Goal: Information Seeking & Learning: Find specific fact

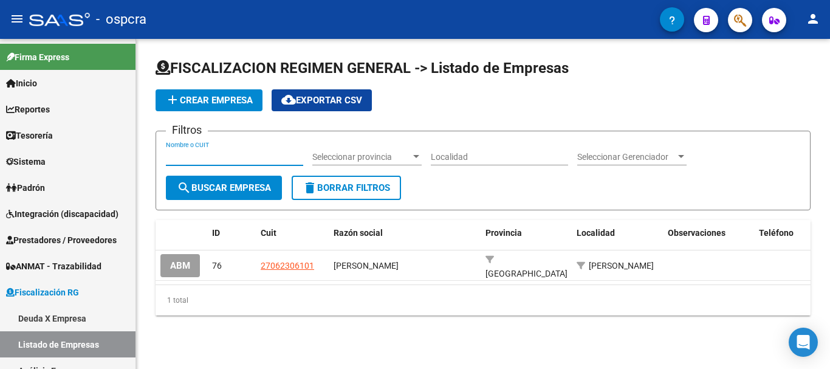
scroll to position [61, 0]
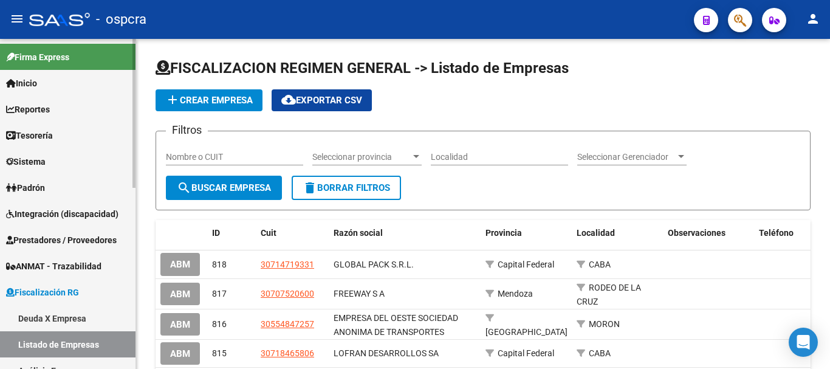
click at [43, 193] on span "Padrón" at bounding box center [25, 187] width 39 height 13
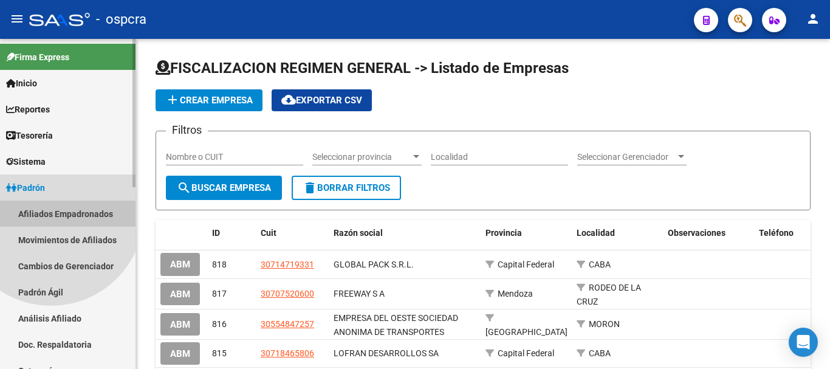
click at [51, 213] on link "Afiliados Empadronados" at bounding box center [67, 213] width 135 height 26
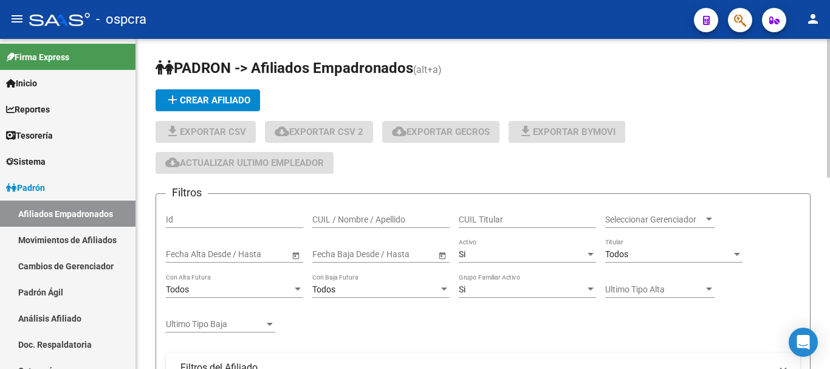
click at [372, 228] on div "CUIL / Nombre / Apellido" at bounding box center [380, 220] width 137 height 35
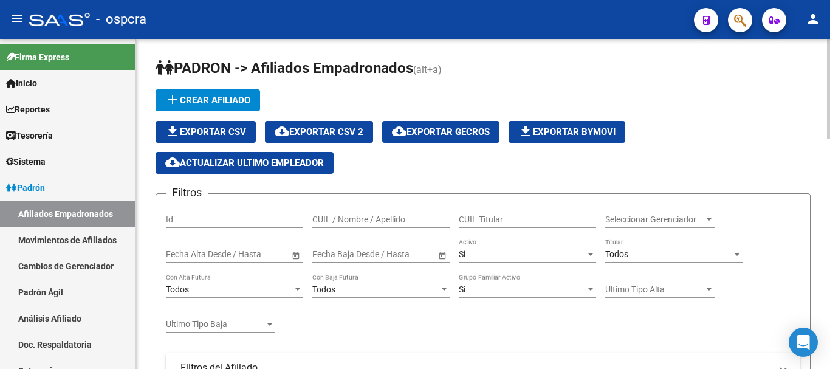
click at [371, 224] on input "CUIL / Nombre / Apellido" at bounding box center [380, 219] width 137 height 10
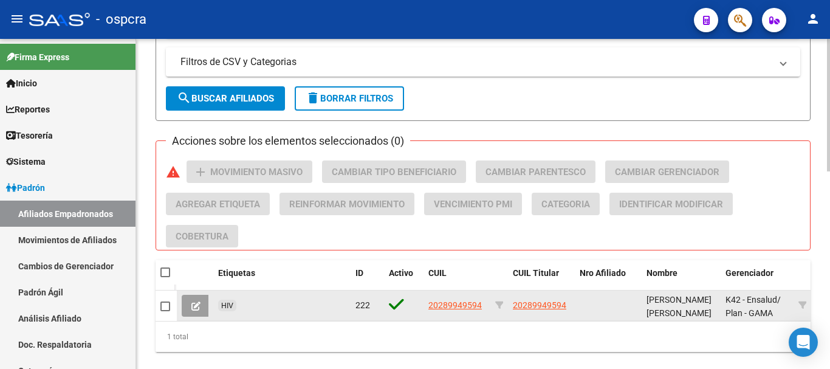
scroll to position [492, 0]
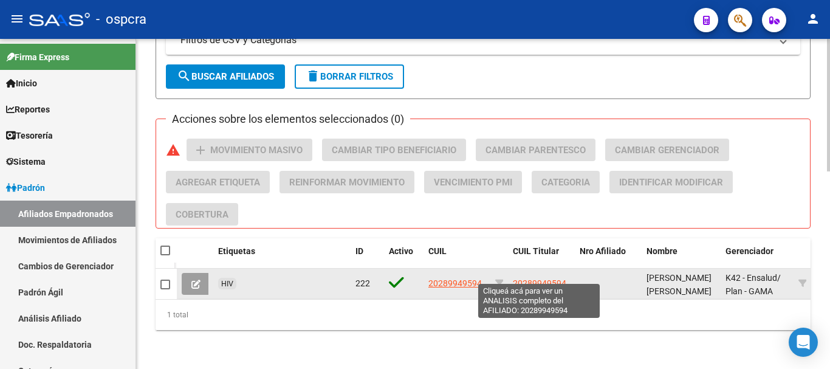
type input "gaspe"
click at [530, 278] on span "20289949594" at bounding box center [539, 283] width 53 height 10
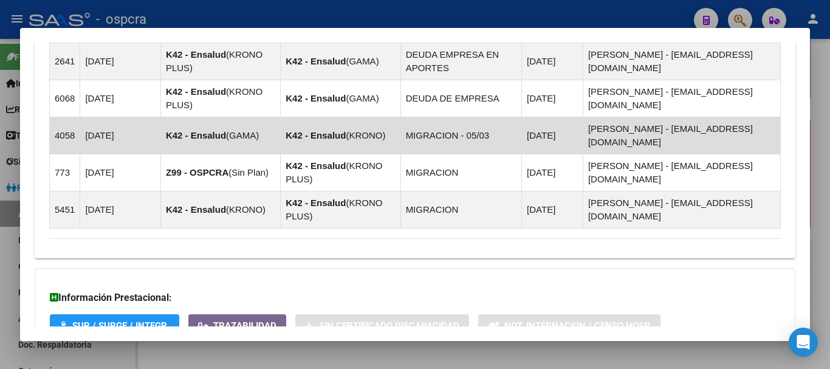
scroll to position [882, 0]
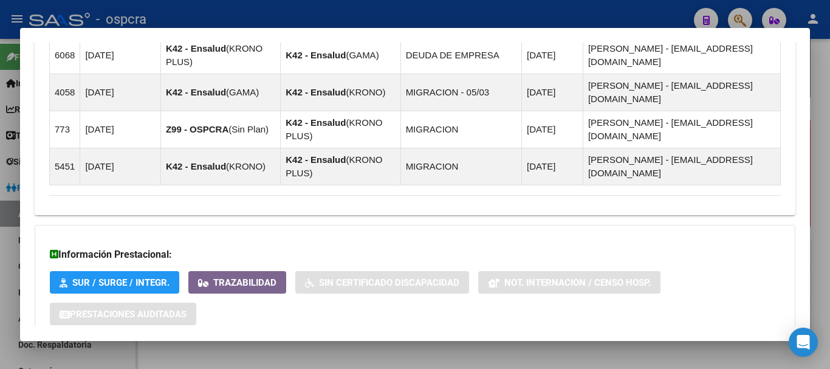
click at [134, 350] on mat-expansion-panel-header "Aportes y Contribuciones del Afiliado: 20289949594" at bounding box center [415, 364] width 760 height 29
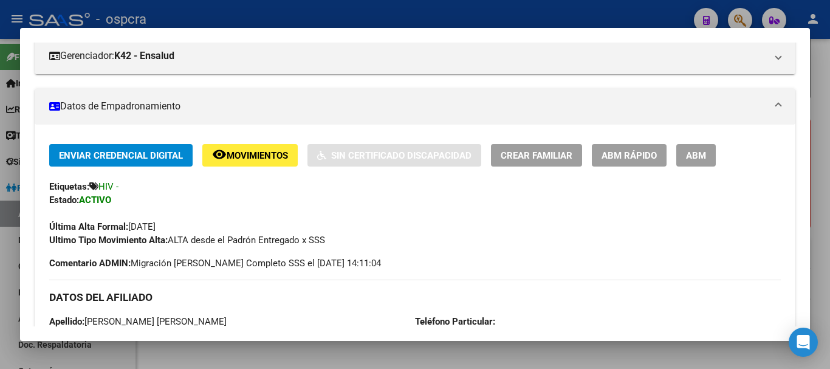
scroll to position [154, 0]
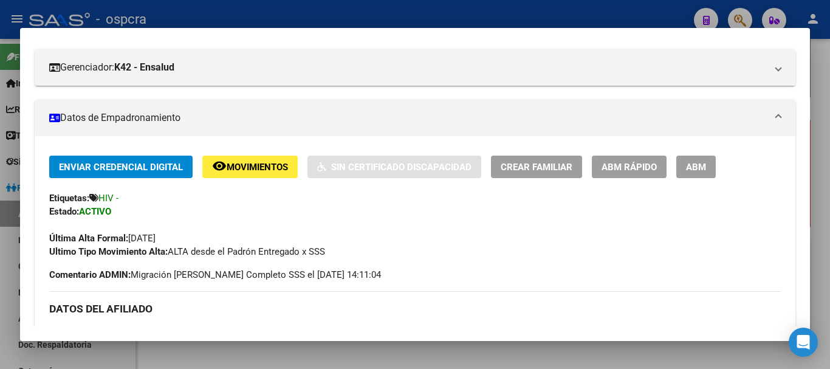
click at [0, 203] on div at bounding box center [415, 184] width 830 height 369
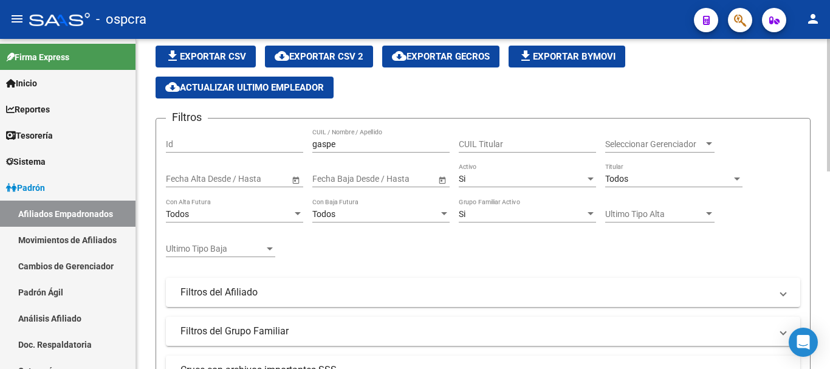
scroll to position [0, 0]
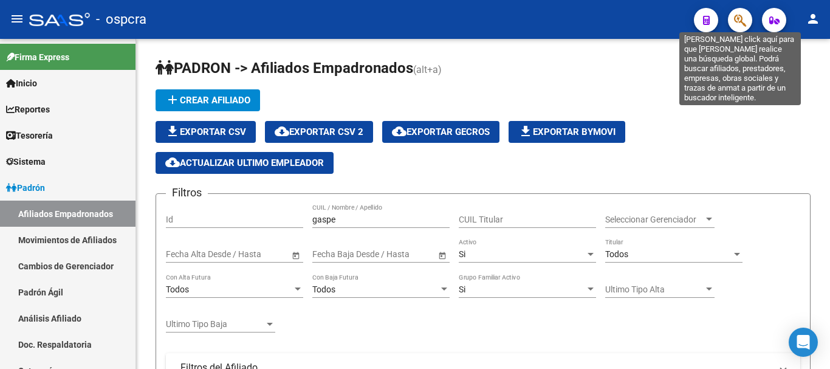
click at [739, 15] on icon "button" at bounding box center [740, 20] width 12 height 14
click at [736, 20] on icon "button" at bounding box center [740, 20] width 12 height 14
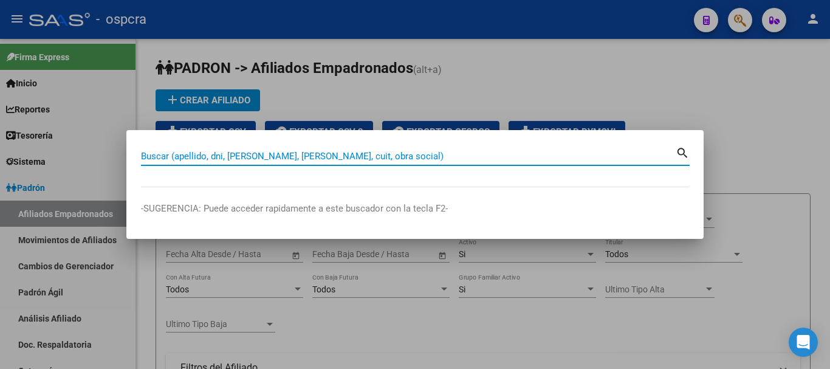
click at [366, 151] on input "Buscar (apellido, dni, [PERSON_NAME], [PERSON_NAME], cuit, obra social)" at bounding box center [408, 156] width 534 height 11
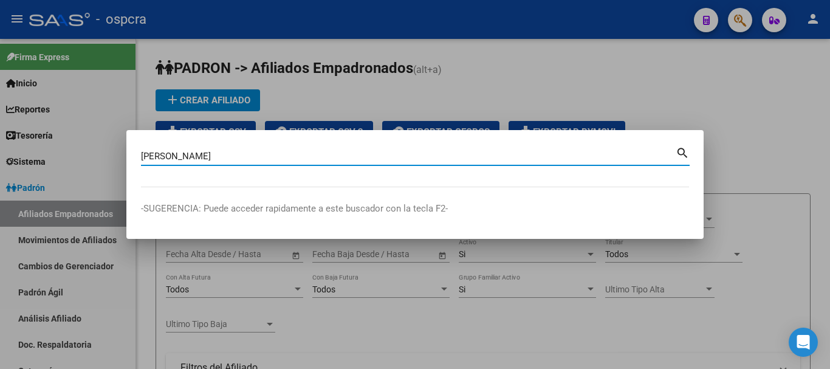
type input "[PERSON_NAME]"
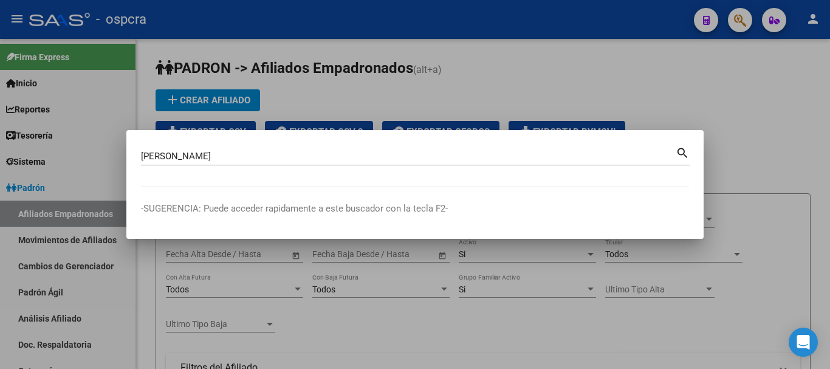
click at [678, 159] on div "search" at bounding box center [682, 153] width 14 height 17
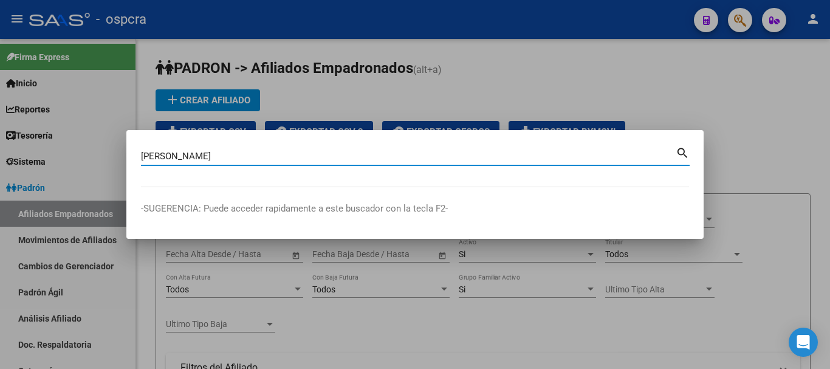
click at [679, 148] on mat-icon "search" at bounding box center [682, 152] width 14 height 15
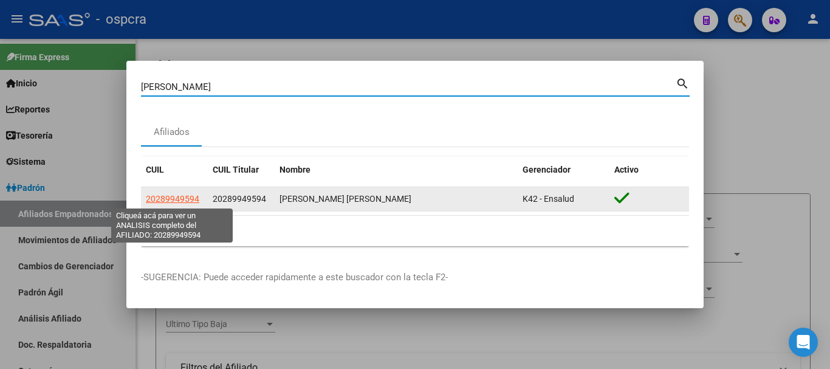
click at [171, 199] on span "20289949594" at bounding box center [172, 199] width 53 height 10
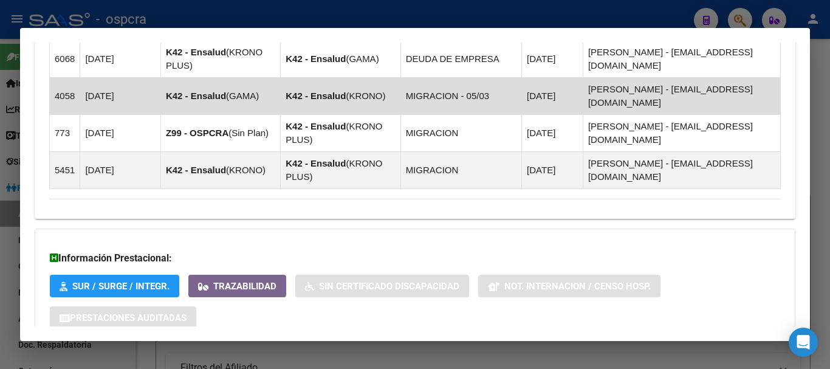
scroll to position [882, 0]
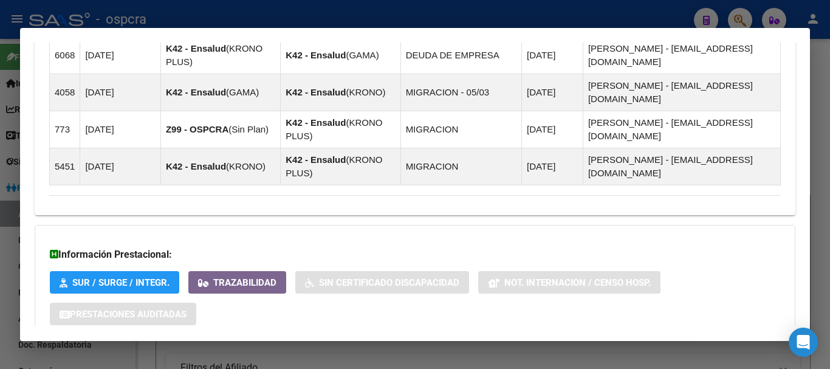
click at [149, 357] on strong "Aportes y Contribuciones del Afiliado: 20289949594" at bounding box center [172, 364] width 246 height 15
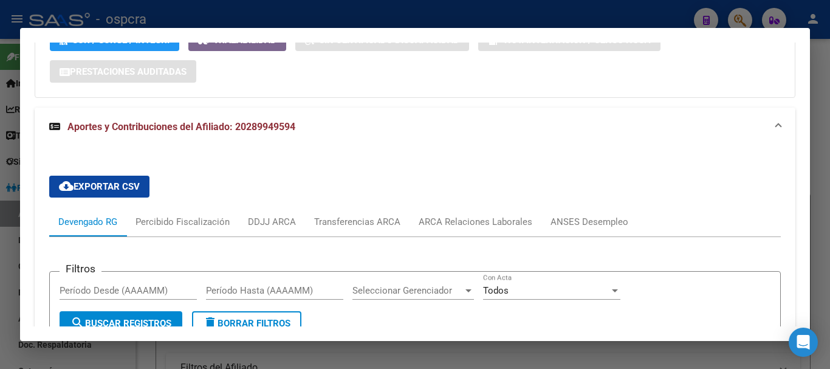
scroll to position [1125, 0]
click at [165, 214] on div "Percibido Fiscalización" at bounding box center [182, 220] width 94 height 13
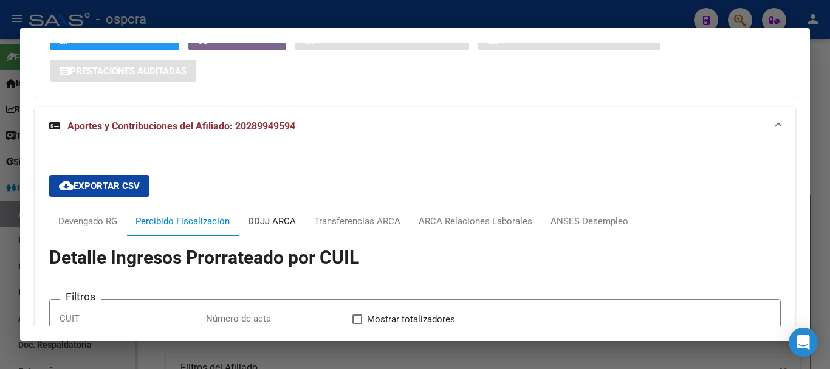
click at [284, 214] on div "DDJJ ARCA" at bounding box center [272, 220] width 48 height 13
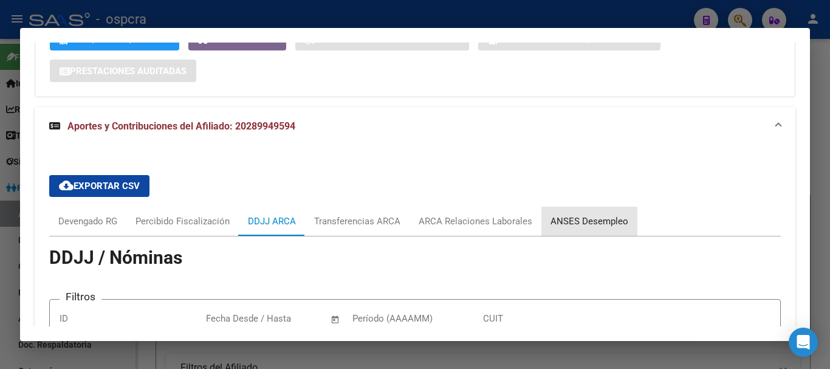
click at [620, 214] on div "ANSES Desempleo" at bounding box center [589, 220] width 78 height 13
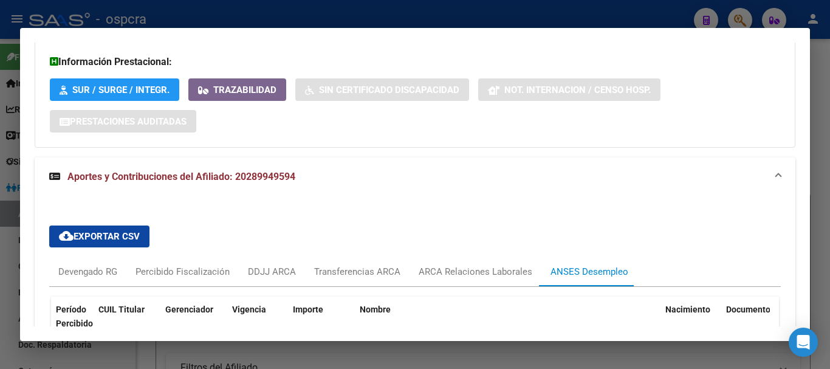
scroll to position [1113, 0]
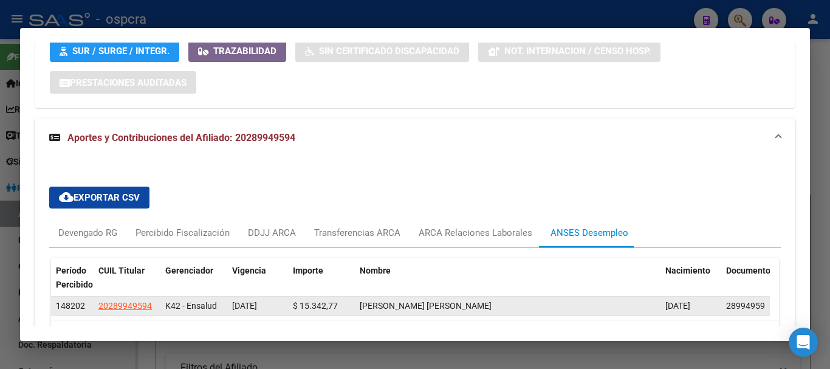
drag, startPoint x: 230, startPoint y: 221, endPoint x: 278, endPoint y: 222, distance: 48.0
click at [278, 296] on datatable-body-cell "[DATE]" at bounding box center [257, 305] width 61 height 19
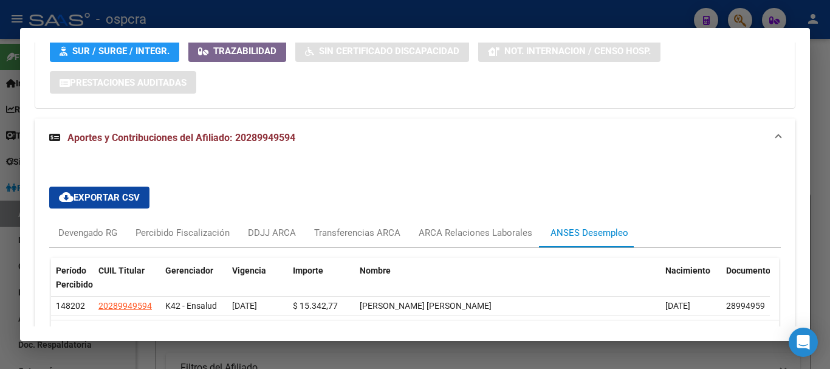
click at [393, 320] on div "1 total" at bounding box center [415, 335] width 728 height 30
click at [5, 243] on div at bounding box center [415, 184] width 830 height 369
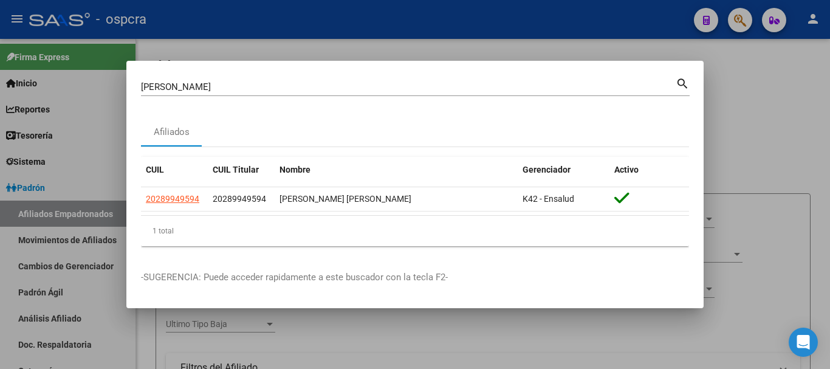
click at [73, 249] on div at bounding box center [415, 184] width 830 height 369
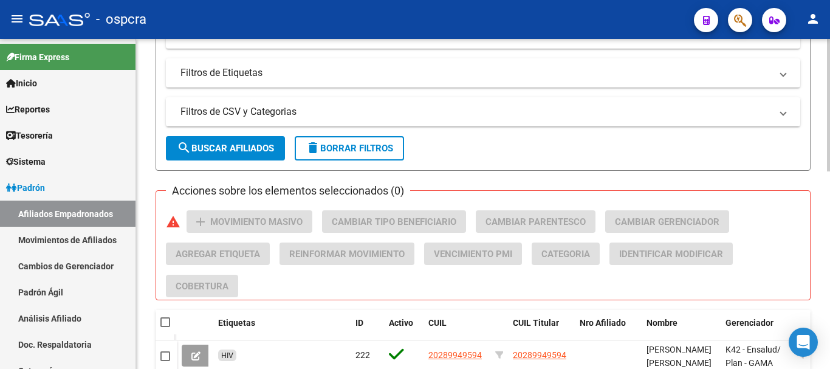
scroll to position [492, 0]
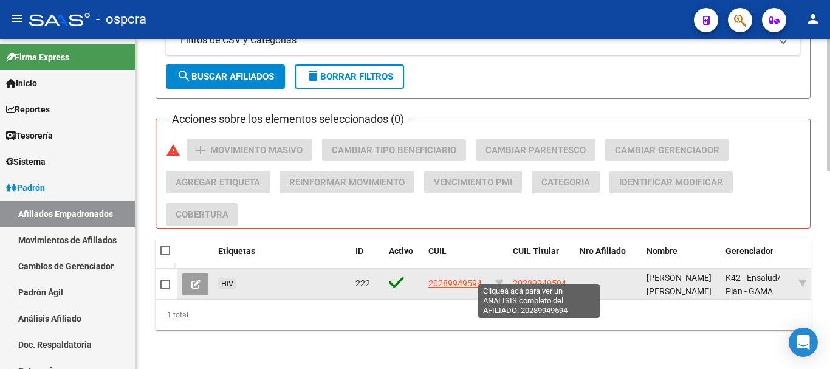
click at [548, 278] on span "20289949594" at bounding box center [539, 283] width 53 height 10
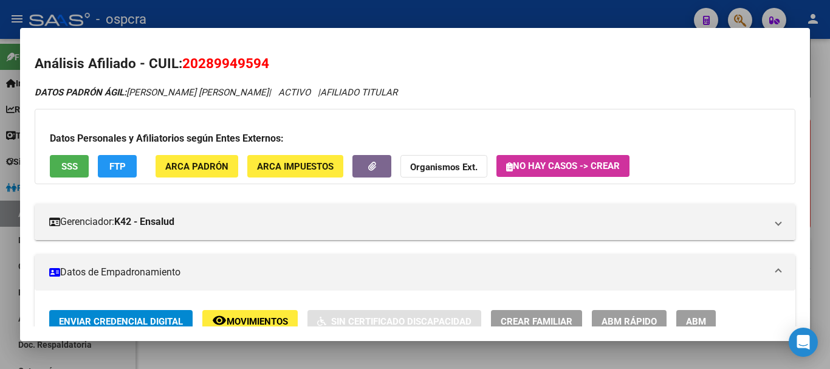
click at [0, 240] on div at bounding box center [415, 184] width 830 height 369
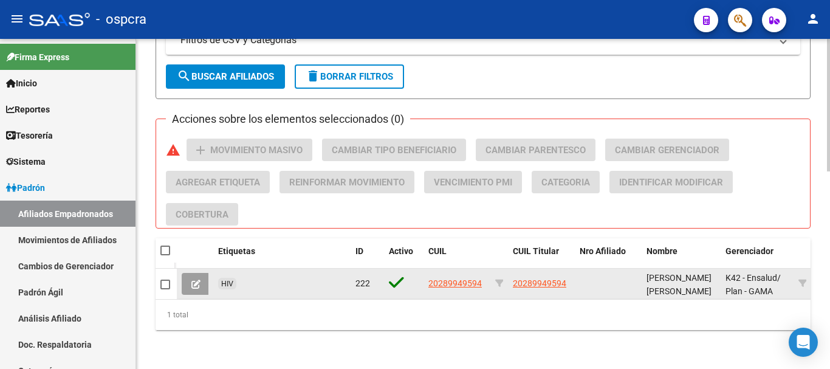
click at [457, 281] on datatable-body-cell "20289949594" at bounding box center [456, 283] width 67 height 30
click at [195, 278] on span at bounding box center [195, 283] width 9 height 11
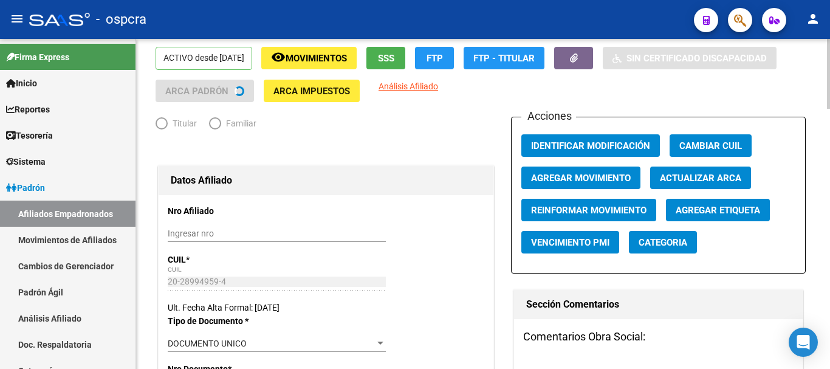
radio input "true"
type input "33-63761744-9"
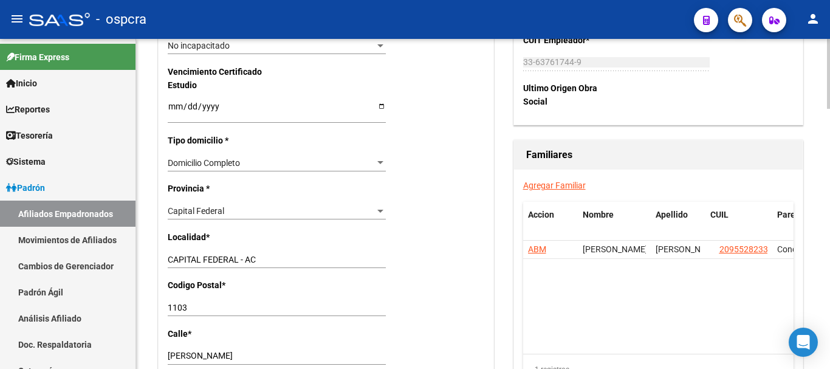
scroll to position [850, 0]
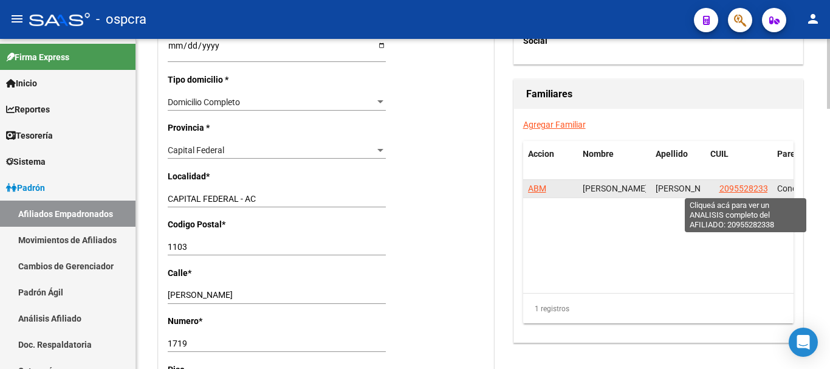
click at [723, 188] on span "20955282338" at bounding box center [745, 188] width 53 height 10
type textarea "20955282338"
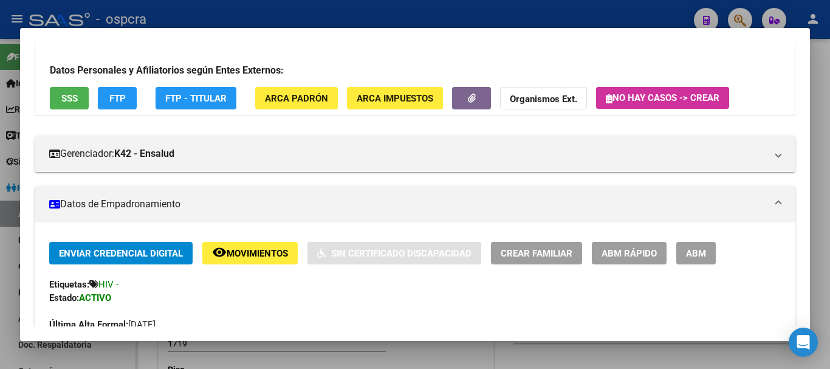
scroll to position [0, 0]
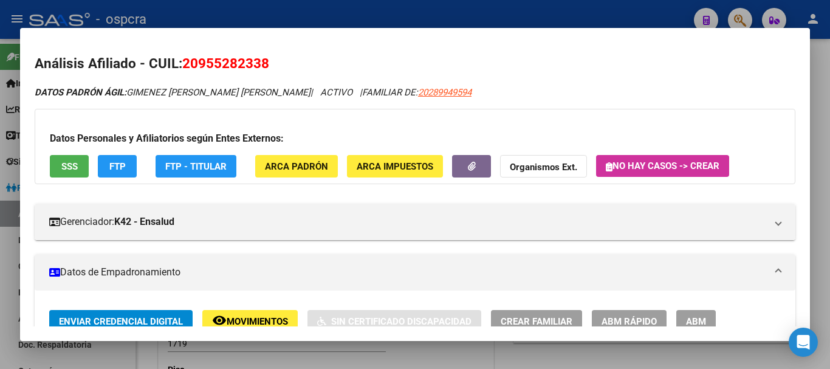
click at [69, 167] on span "SSS" at bounding box center [69, 166] width 16 height 11
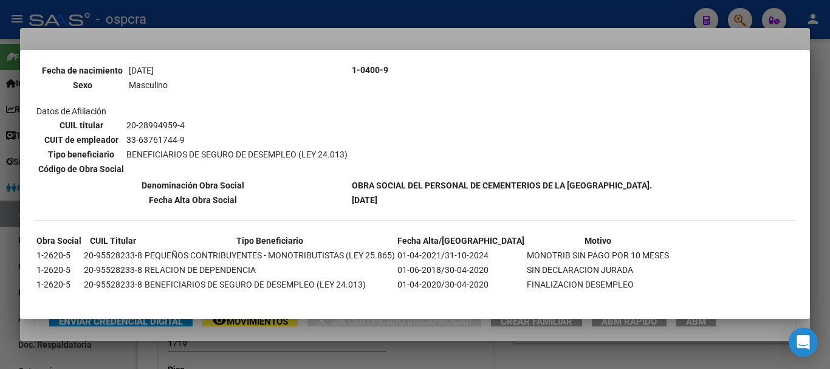
scroll to position [463, 0]
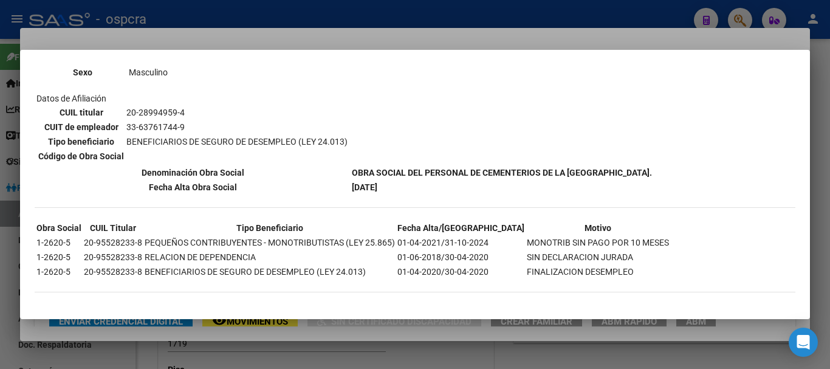
click at [0, 225] on div at bounding box center [415, 184] width 830 height 369
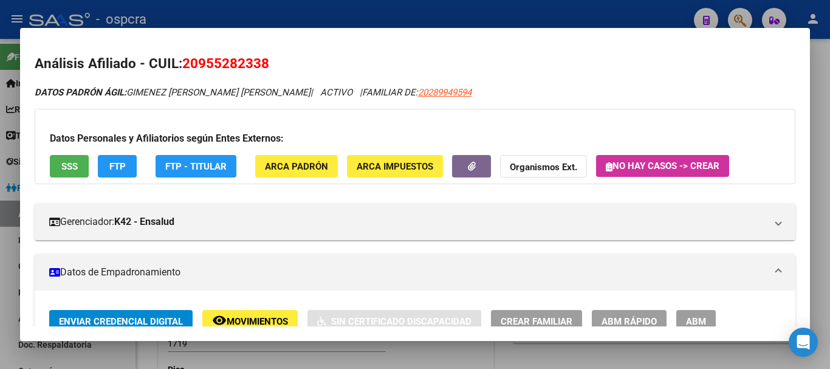
click at [0, 225] on div at bounding box center [415, 184] width 830 height 369
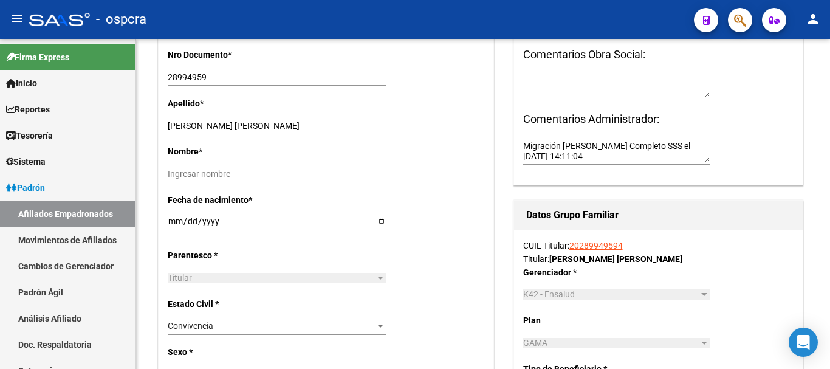
scroll to position [0, 0]
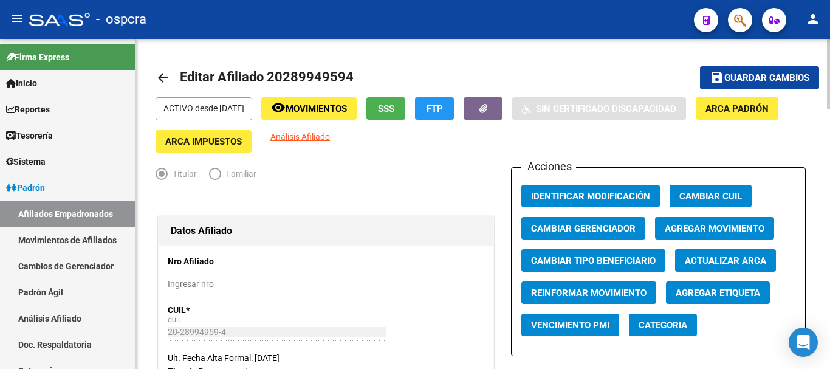
click at [162, 77] on mat-icon "arrow_back" at bounding box center [162, 77] width 15 height 15
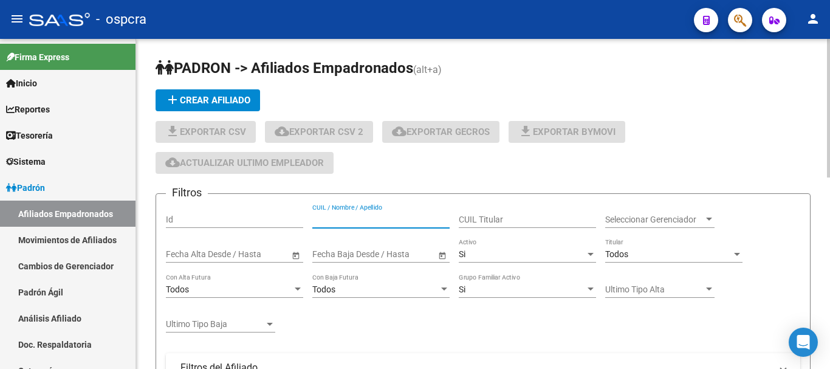
click at [350, 216] on input "CUIL / Nombre / Apellido" at bounding box center [380, 219] width 137 height 10
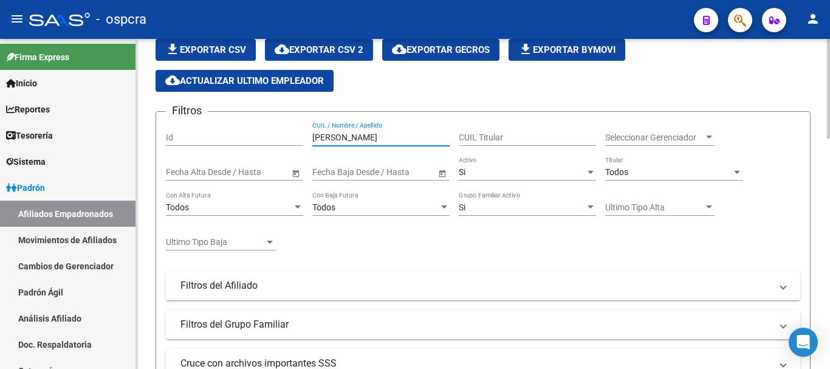
scroll to position [304, 0]
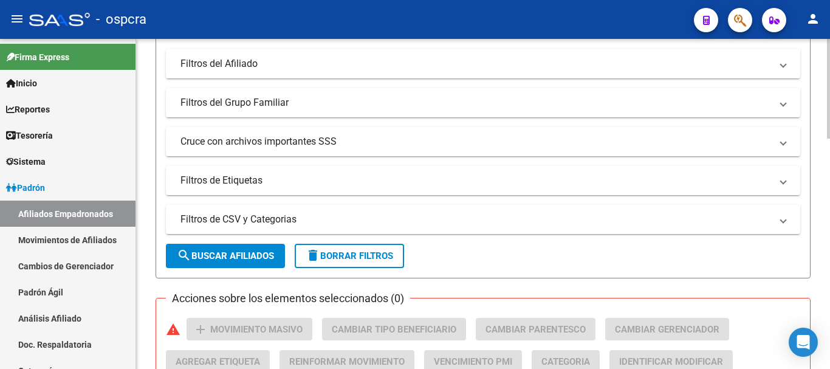
type input "[PERSON_NAME]"
click at [233, 254] on span "search Buscar Afiliados" at bounding box center [225, 255] width 97 height 11
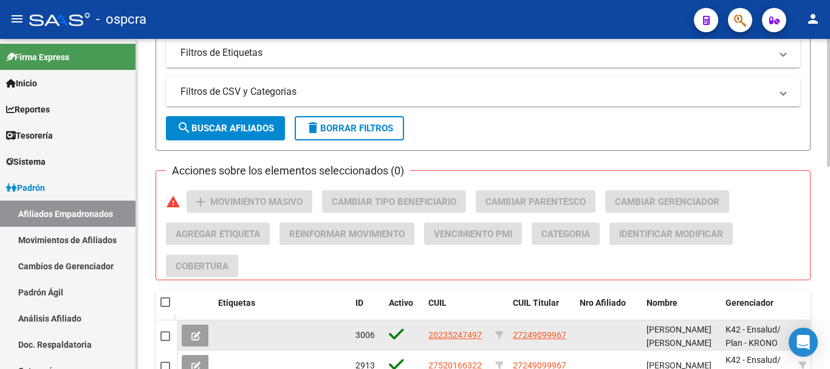
scroll to position [522, 0]
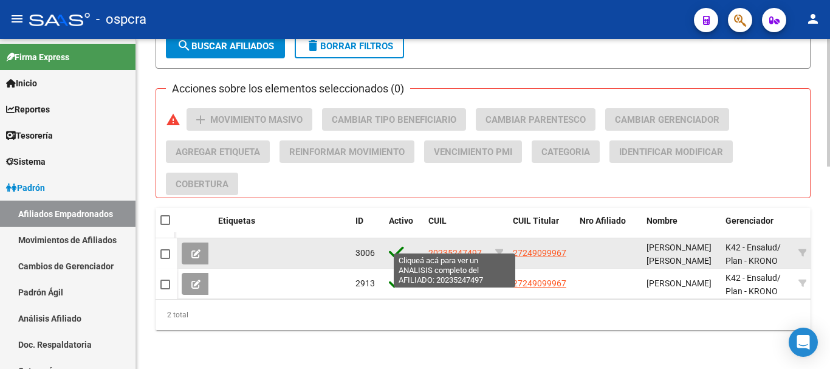
click at [457, 248] on span "20235247497" at bounding box center [454, 253] width 53 height 10
type textarea "20235247497"
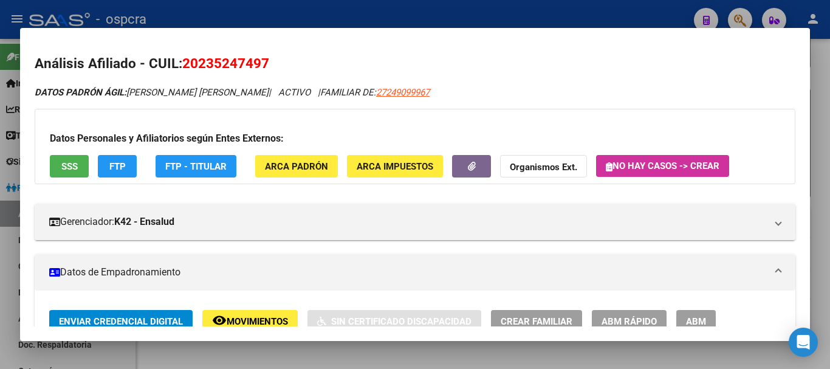
click at [606, 351] on div at bounding box center [415, 184] width 830 height 369
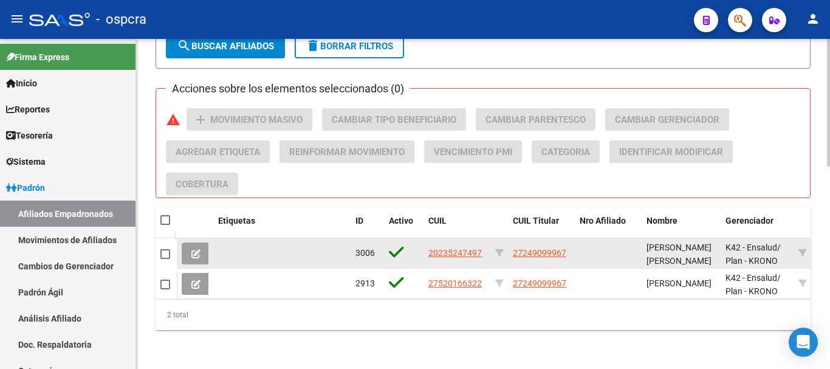
click at [192, 249] on icon at bounding box center [195, 253] width 9 height 9
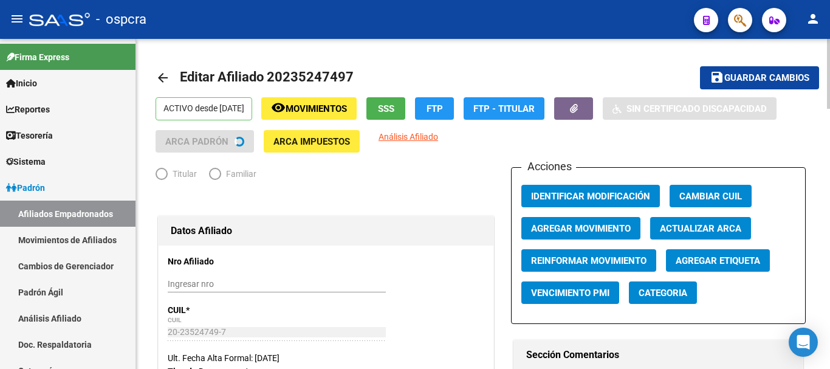
radio input "true"
type input "30-64248426-1"
click at [752, 264] on span "Agregar Etiqueta" at bounding box center [717, 260] width 84 height 11
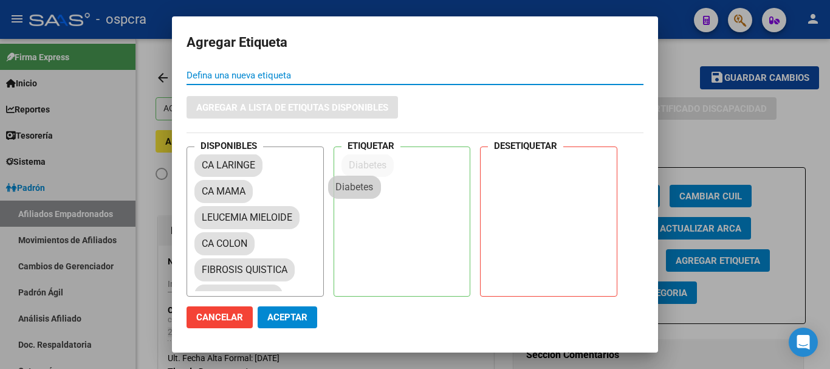
drag, startPoint x: 229, startPoint y: 161, endPoint x: 363, endPoint y: 183, distance: 136.0
click at [306, 321] on span "Aceptar" at bounding box center [287, 317] width 40 height 11
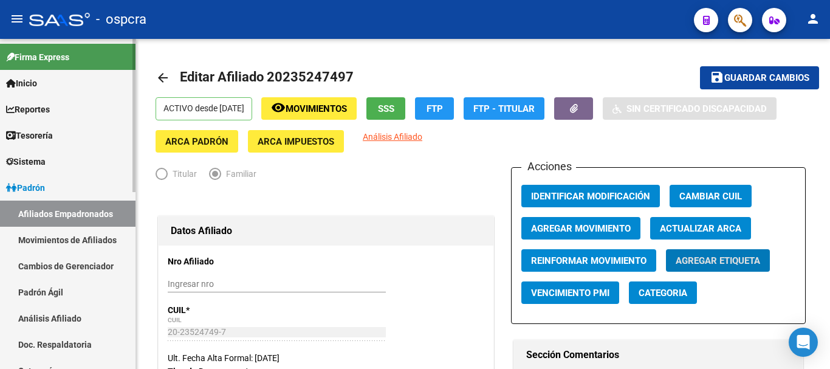
click at [54, 179] on link "Padrón" at bounding box center [67, 187] width 135 height 26
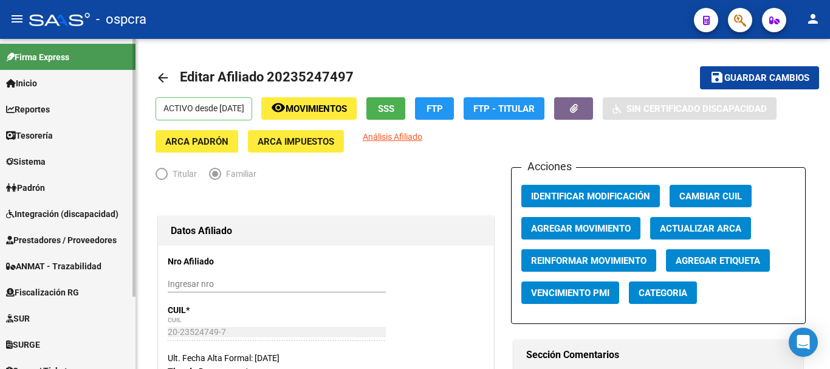
click at [79, 297] on span "Fiscalización RG" at bounding box center [42, 291] width 73 height 13
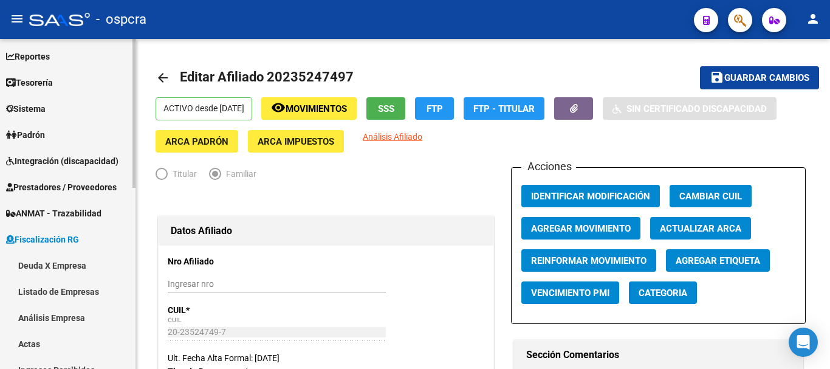
scroll to position [182, 0]
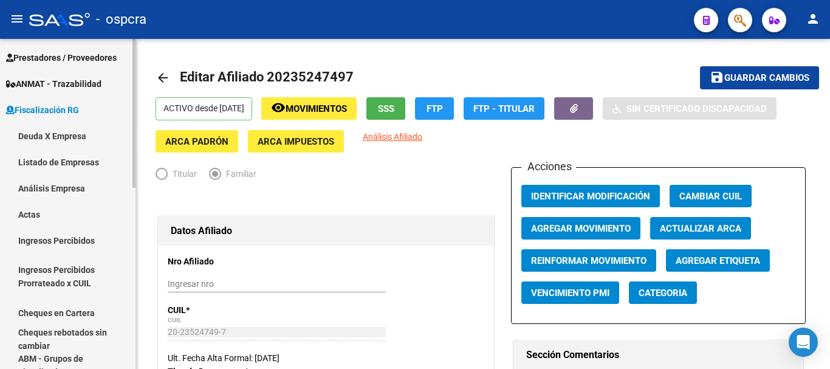
click at [50, 139] on link "Deuda X Empresa" at bounding box center [67, 136] width 135 height 26
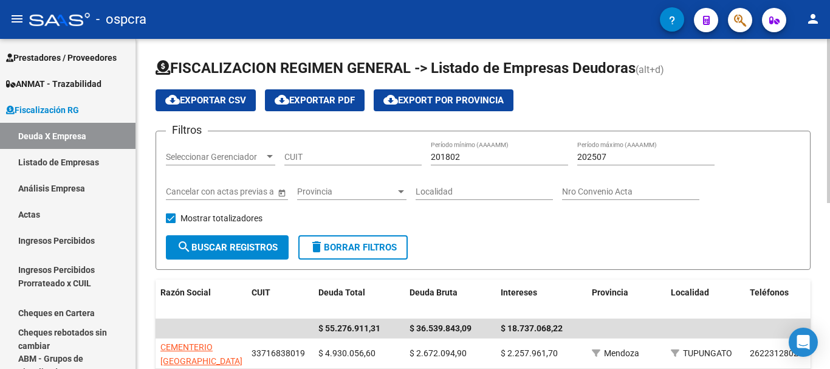
click at [365, 166] on div "CUIT" at bounding box center [352, 158] width 137 height 35
click at [362, 160] on input "CUIT" at bounding box center [352, 157] width 137 height 10
click at [353, 146] on div "CUIT" at bounding box center [352, 153] width 137 height 24
click at [352, 154] on input "CUIT" at bounding box center [352, 157] width 137 height 10
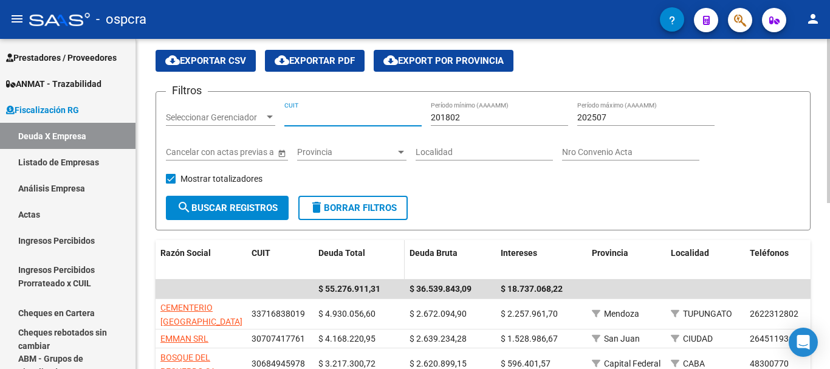
scroll to position [121, 0]
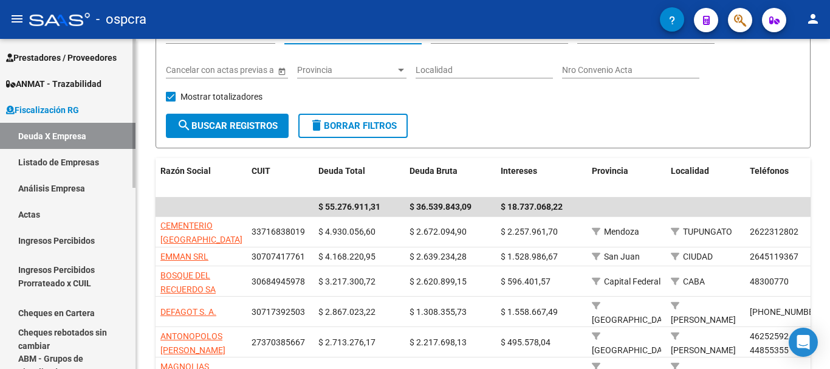
click at [28, 162] on link "Listado de Empresas" at bounding box center [67, 162] width 135 height 26
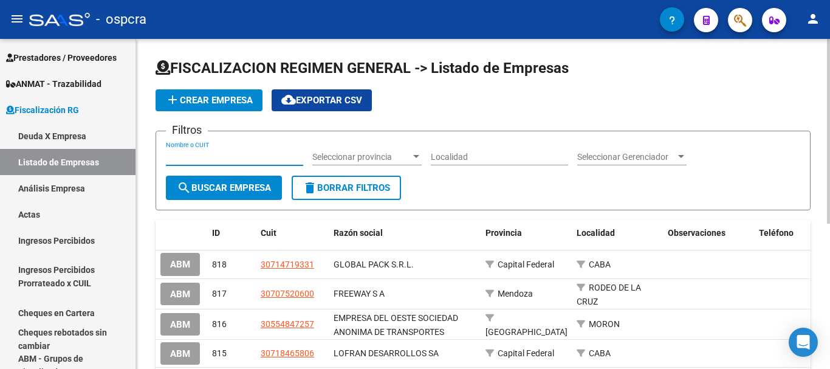
click at [248, 152] on input "Nombre o CUIT" at bounding box center [234, 157] width 137 height 10
type input "alzua"
click at [235, 191] on span "search Buscar Empresa" at bounding box center [224, 187] width 94 height 11
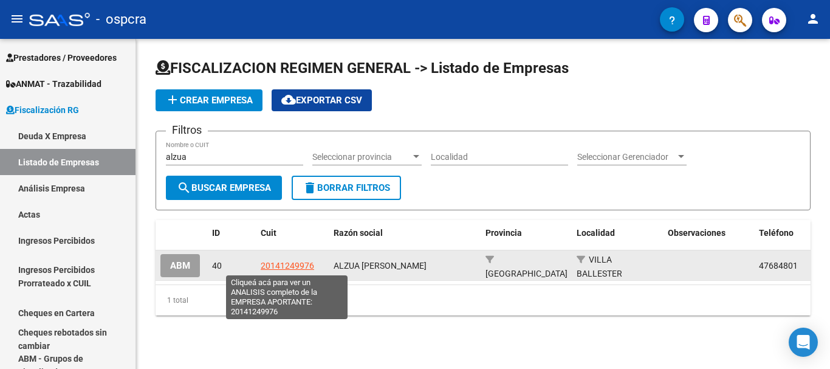
click at [281, 266] on span "20141249976" at bounding box center [287, 266] width 53 height 10
type textarea "20141249976"
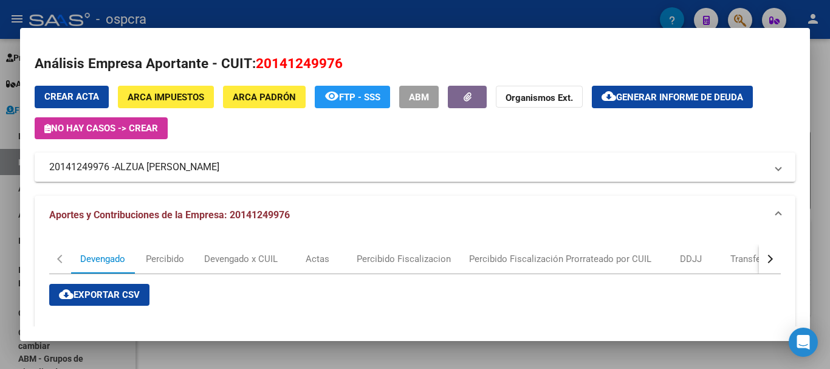
drag, startPoint x: 0, startPoint y: 196, endPoint x: 0, endPoint y: 188, distance: 7.9
click at [0, 193] on div at bounding box center [415, 184] width 830 height 369
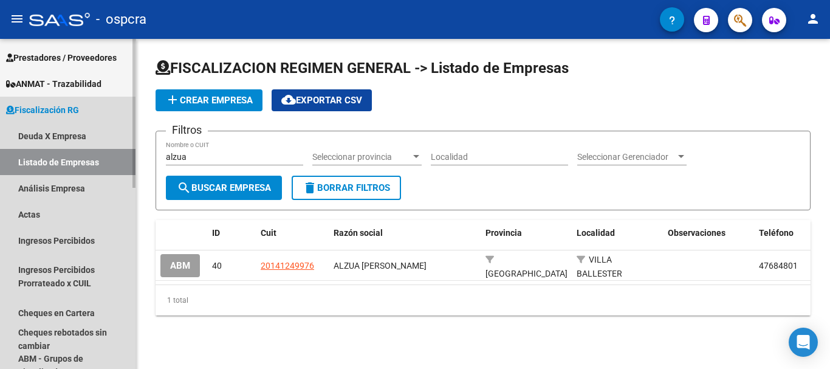
click at [25, 108] on span "Fiscalización RG" at bounding box center [42, 109] width 73 height 13
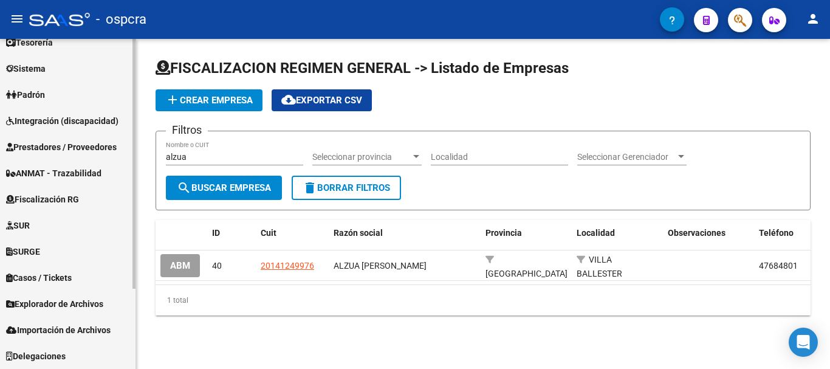
scroll to position [93, 0]
click at [0, 84] on mat-sidenav-container "Firma Express Inicio Calendario SSS Instructivos Contacto OS Reportes Ingresos …" at bounding box center [415, 204] width 830 height 330
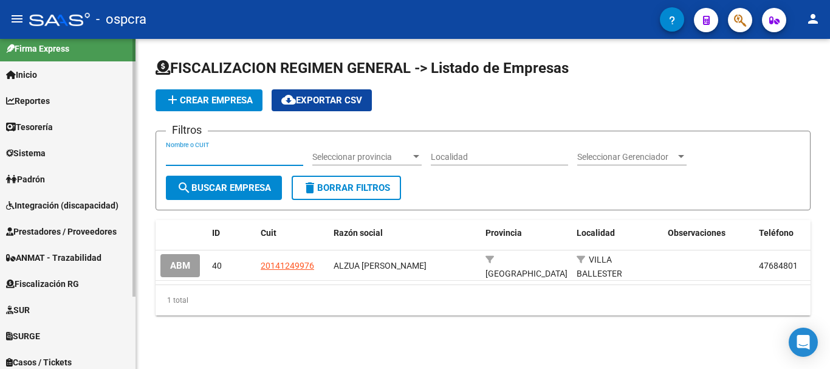
scroll to position [0, 0]
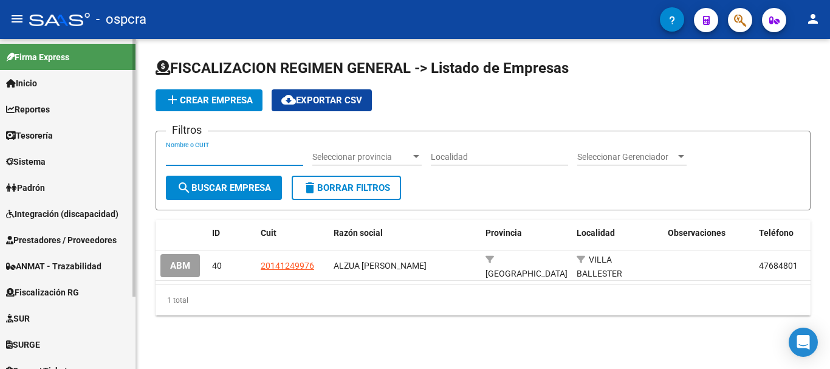
click at [69, 189] on link "Padrón" at bounding box center [67, 187] width 135 height 26
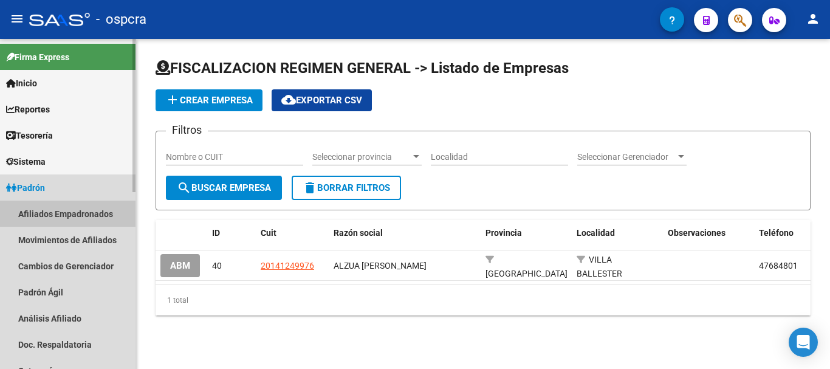
click at [32, 211] on link "Afiliados Empadronados" at bounding box center [67, 213] width 135 height 26
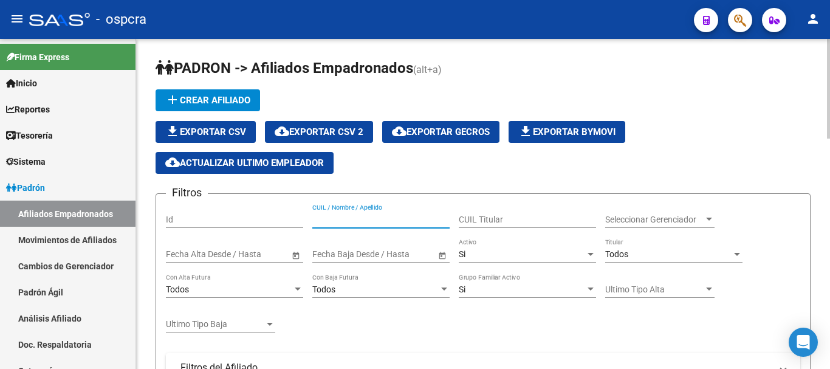
click at [400, 214] on input "CUIL / Nombre / Apellido" at bounding box center [380, 219] width 137 height 10
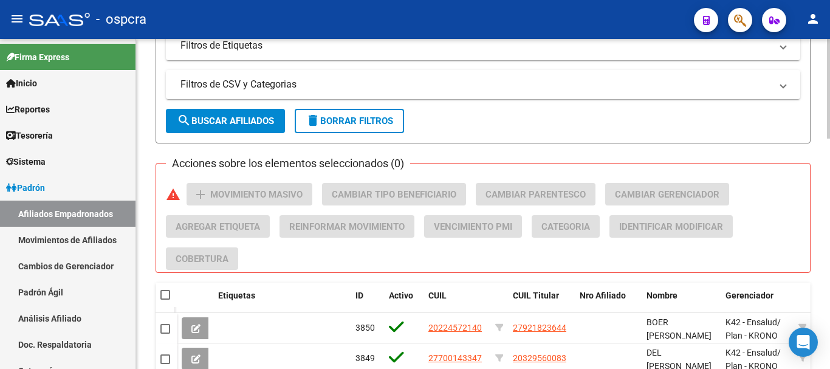
scroll to position [486, 0]
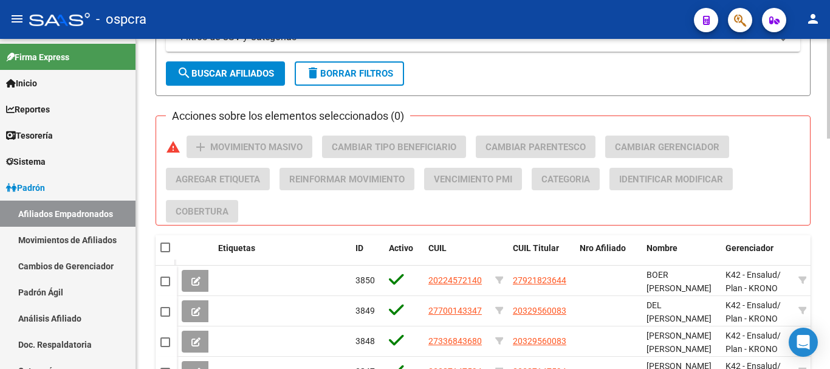
type input "sicili"
click at [234, 75] on span "search Buscar Afiliados" at bounding box center [225, 73] width 97 height 11
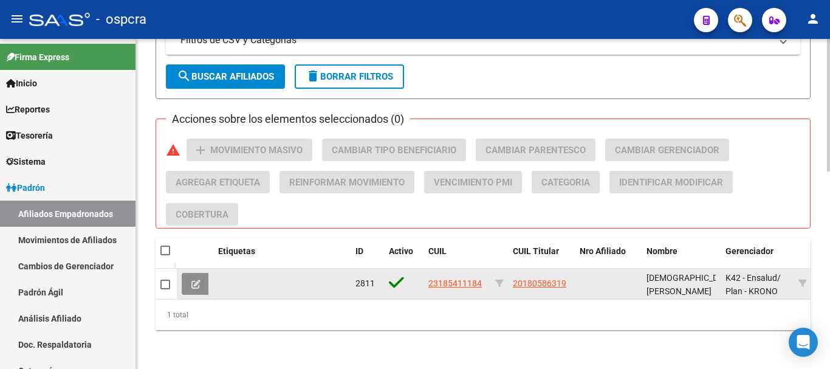
click at [196, 273] on button at bounding box center [196, 284] width 29 height 22
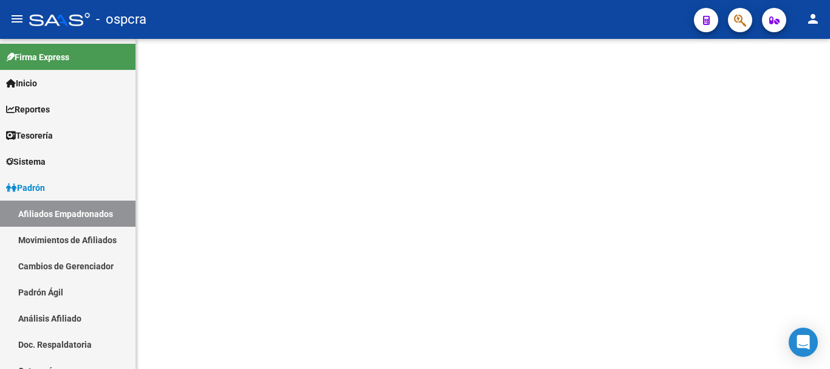
click at [196, 271] on mat-sidenav-content at bounding box center [483, 204] width 694 height 330
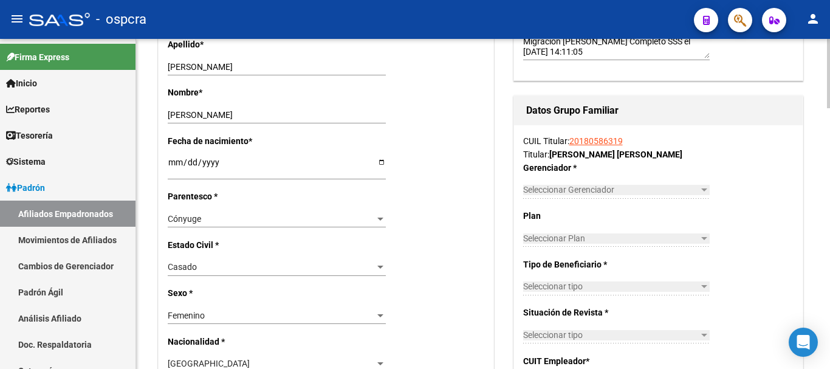
radio input "true"
type input "20-14124997-6"
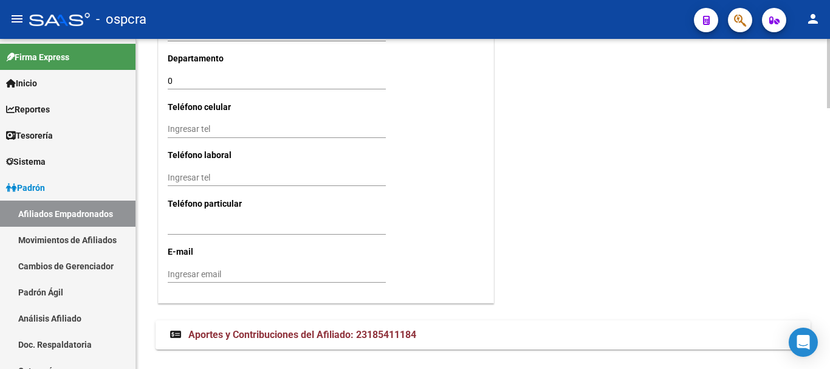
scroll to position [1247, 0]
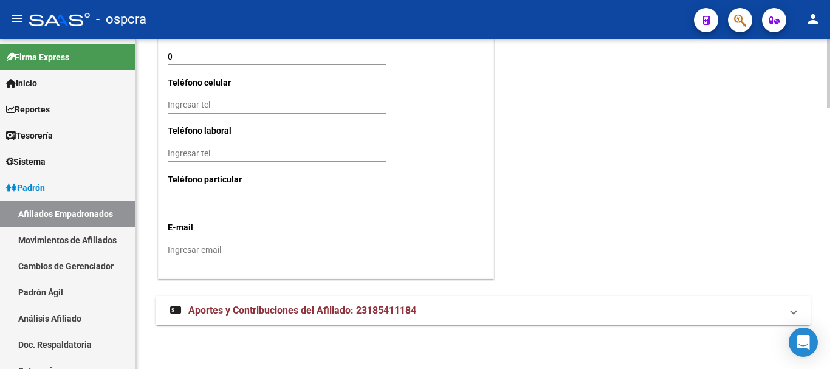
click at [210, 319] on mat-expansion-panel-header "Aportes y Contribuciones del Afiliado: 23185411184" at bounding box center [482, 310] width 655 height 29
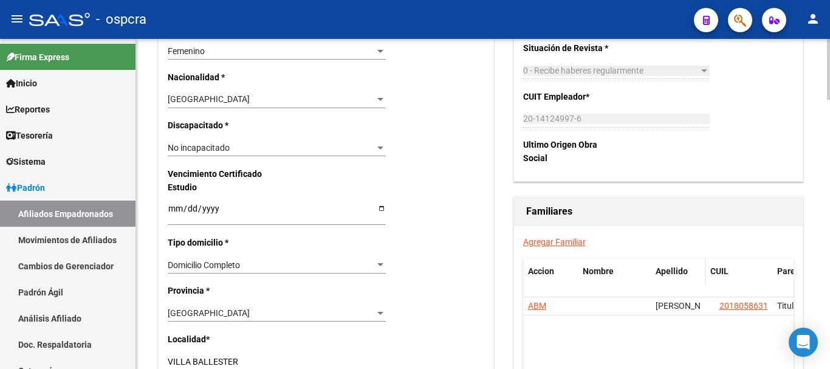
scroll to position [731, 0]
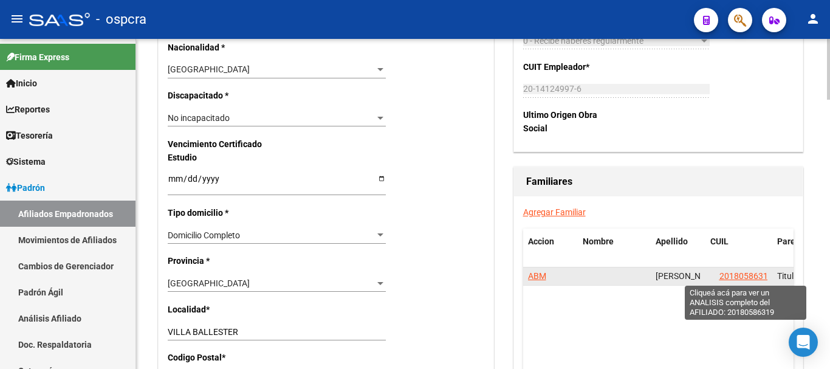
click at [737, 278] on span "20180586319" at bounding box center [745, 276] width 53 height 10
type textarea "20180586319"
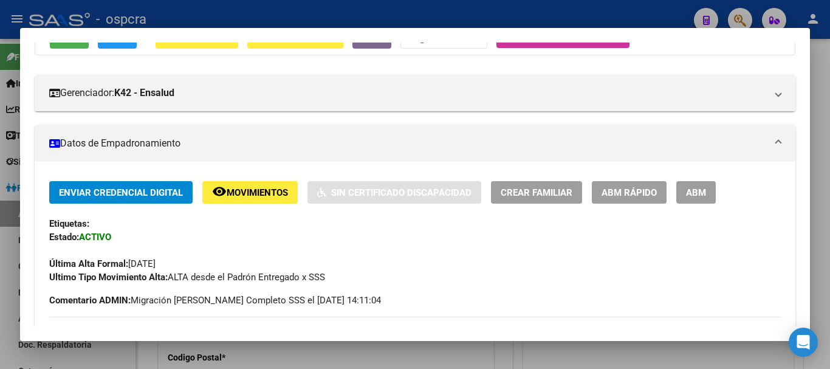
scroll to position [182, 0]
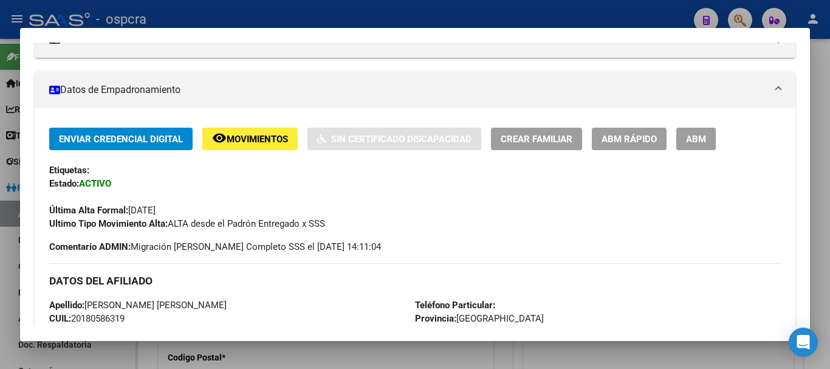
click at [700, 137] on span "ABM" at bounding box center [696, 139] width 20 height 11
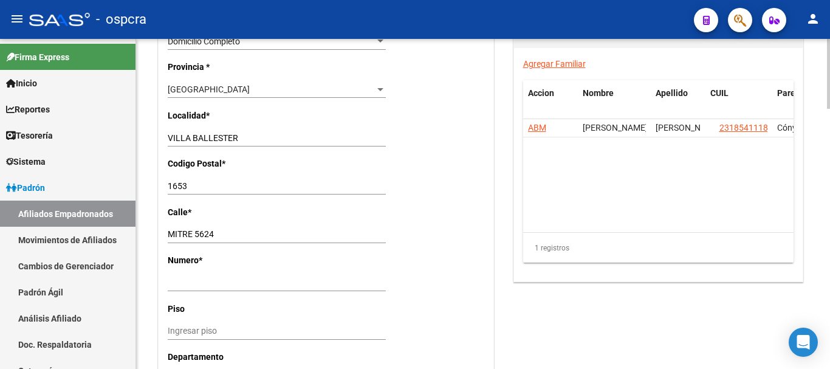
scroll to position [1234, 0]
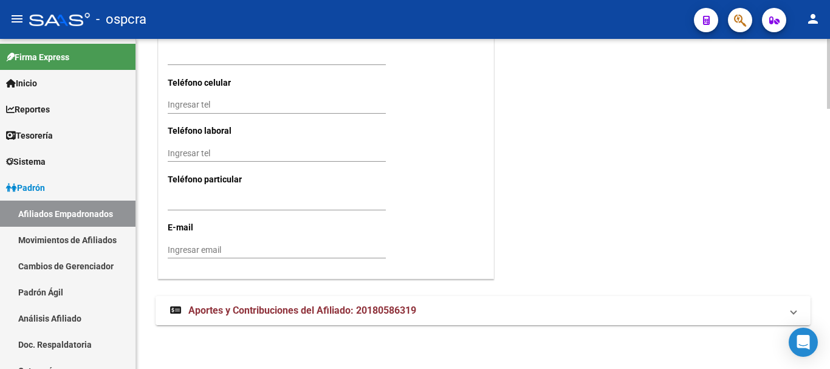
click at [266, 315] on span "Aportes y Contribuciones del Afiliado: 20180586319" at bounding box center [302, 310] width 228 height 12
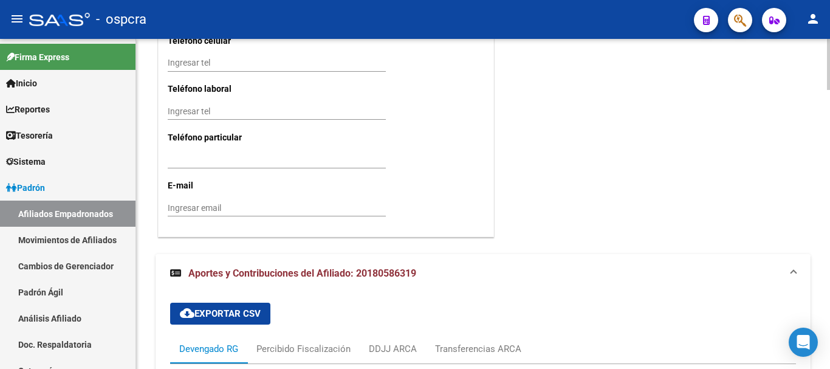
scroll to position [1458, 0]
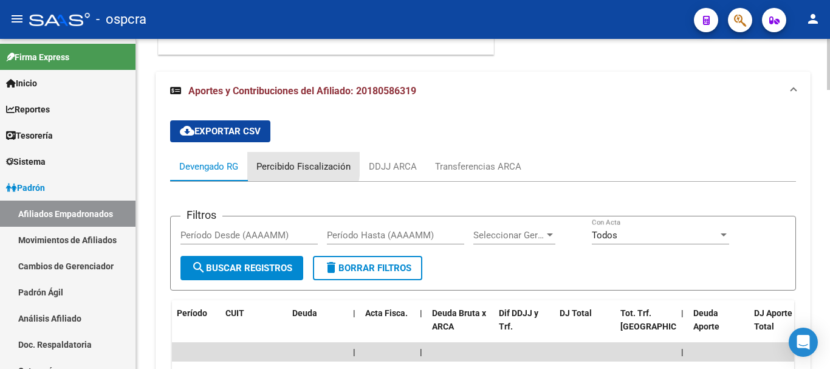
click at [274, 162] on div "Percibido Fiscalización" at bounding box center [303, 166] width 94 height 13
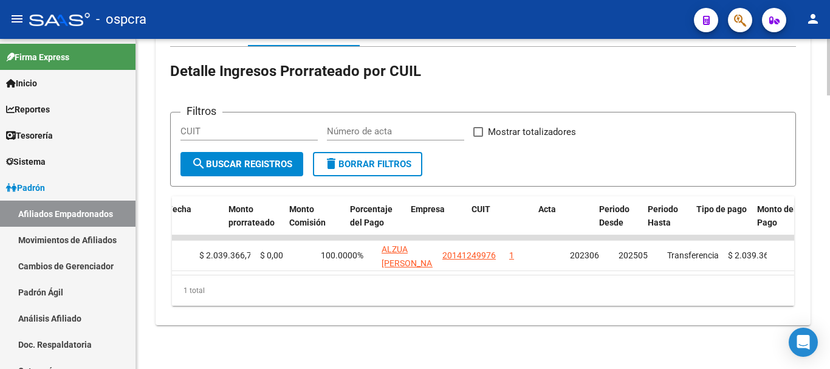
scroll to position [0, 128]
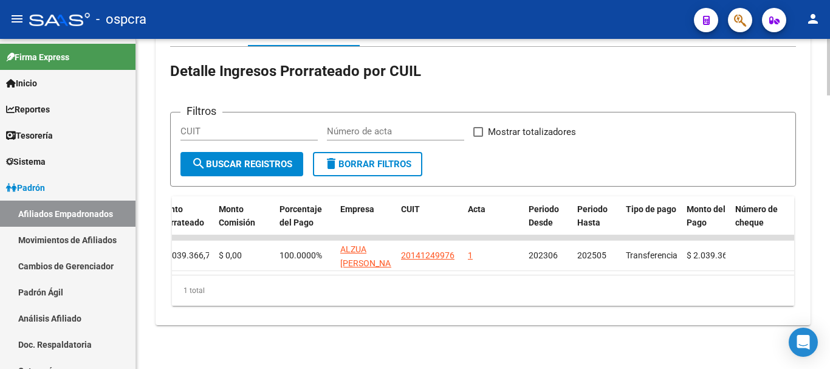
drag, startPoint x: 380, startPoint y: 288, endPoint x: 307, endPoint y: 290, distance: 72.9
click at [352, 290] on div "1 total" at bounding box center [483, 290] width 622 height 30
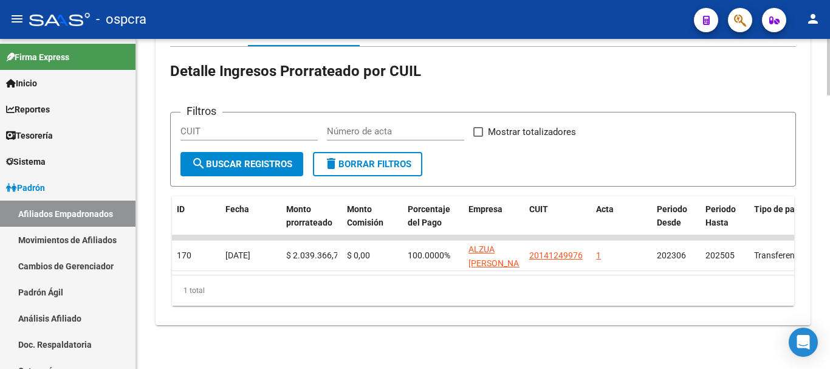
scroll to position [1541, 0]
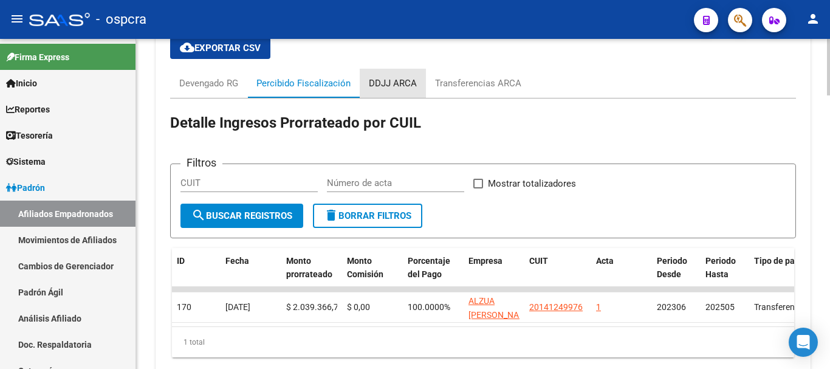
click at [392, 87] on div "DDJJ ARCA" at bounding box center [393, 83] width 48 height 13
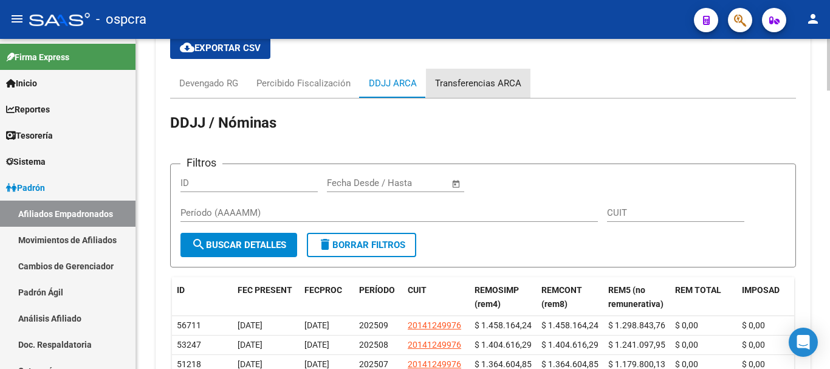
click at [472, 86] on div "Transferencias ARCA" at bounding box center [478, 83] width 86 height 13
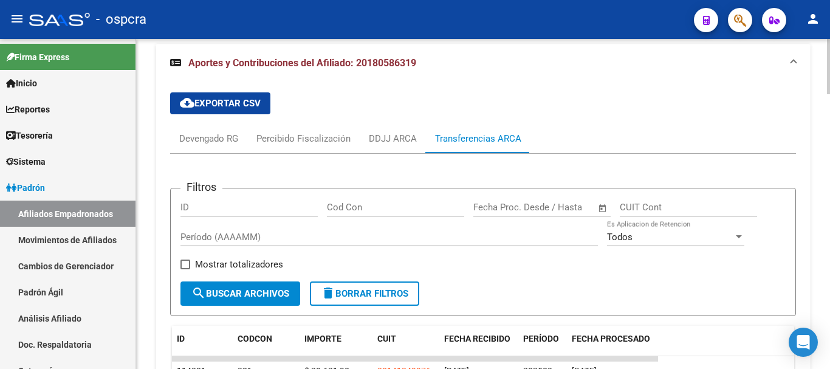
scroll to position [1452, 0]
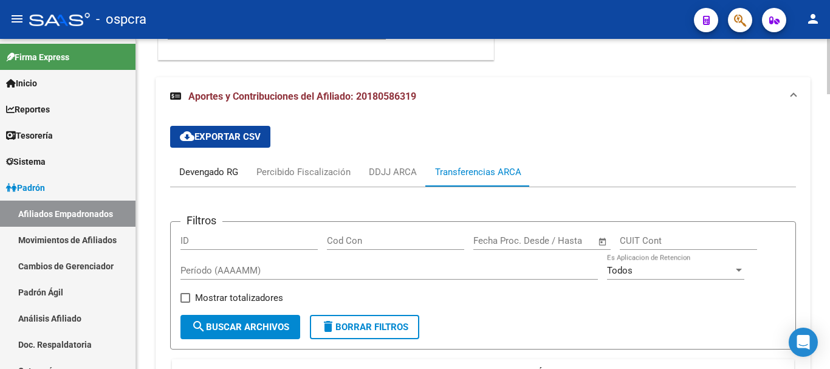
click at [211, 171] on div "Devengado RG" at bounding box center [208, 171] width 59 height 13
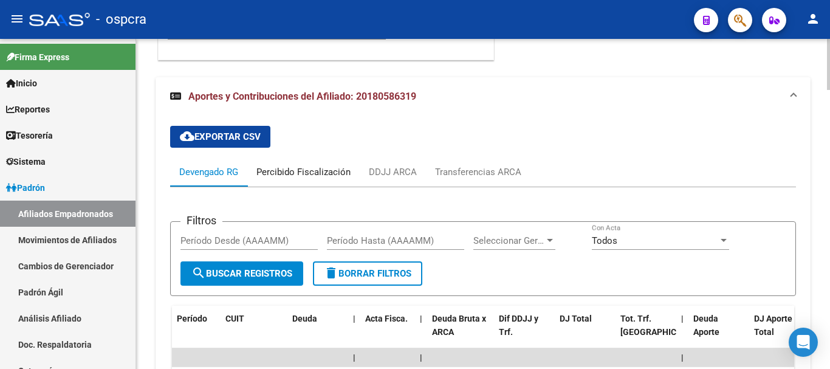
click at [308, 171] on div "Percibido Fiscalización" at bounding box center [303, 171] width 94 height 13
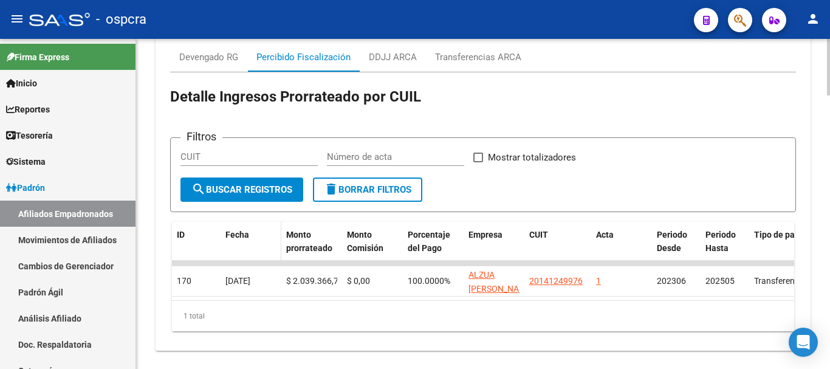
scroll to position [1541, 0]
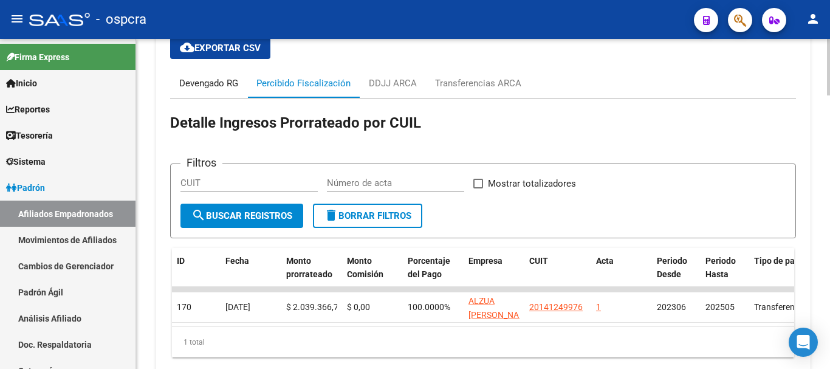
click at [213, 74] on div "Devengado RG" at bounding box center [208, 83] width 77 height 29
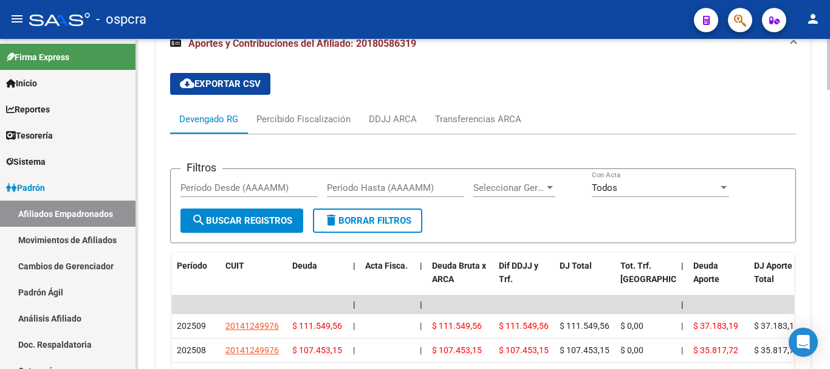
scroll to position [1480, 0]
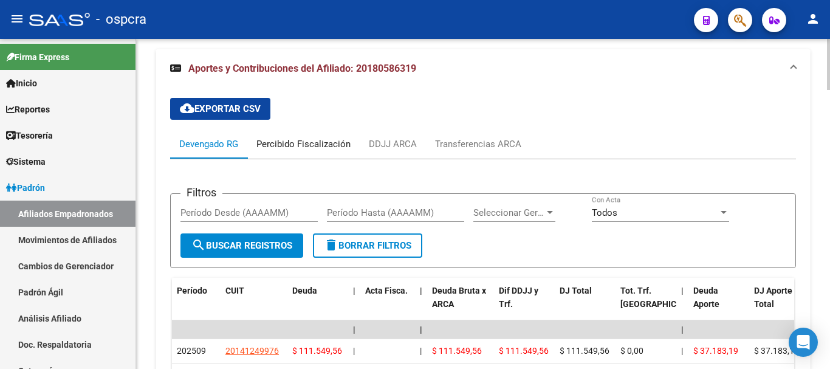
click at [294, 141] on div "Percibido Fiscalización" at bounding box center [303, 143] width 94 height 13
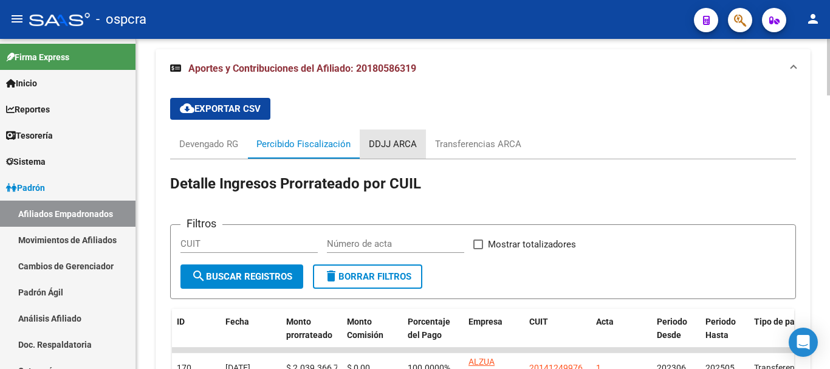
click at [403, 152] on div "DDJJ ARCA" at bounding box center [393, 143] width 66 height 29
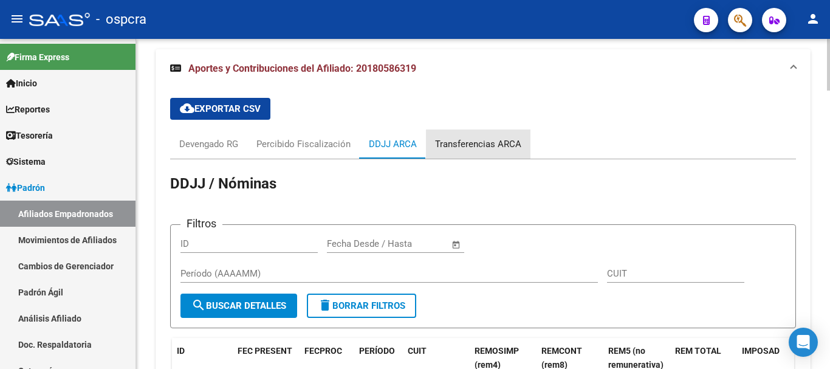
click at [494, 148] on div "Transferencias ARCA" at bounding box center [478, 143] width 86 height 13
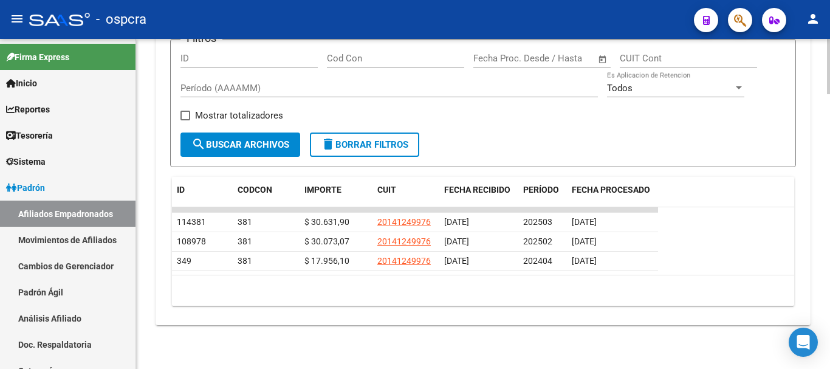
scroll to position [1452, 0]
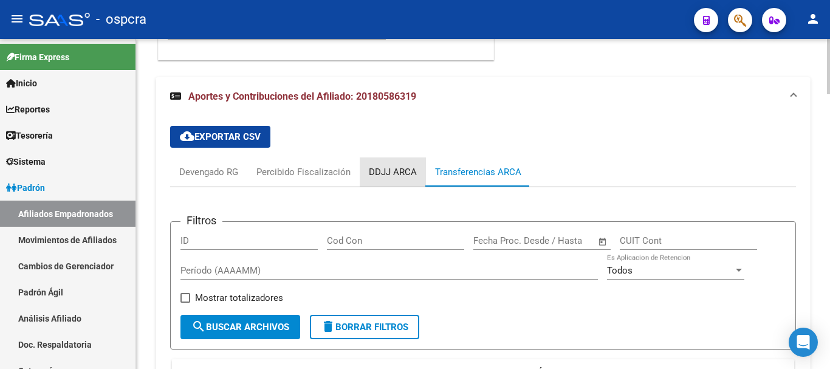
drag, startPoint x: 369, startPoint y: 169, endPoint x: 285, endPoint y: 168, distance: 83.8
click at [369, 168] on div "DDJJ ARCA" at bounding box center [393, 171] width 48 height 13
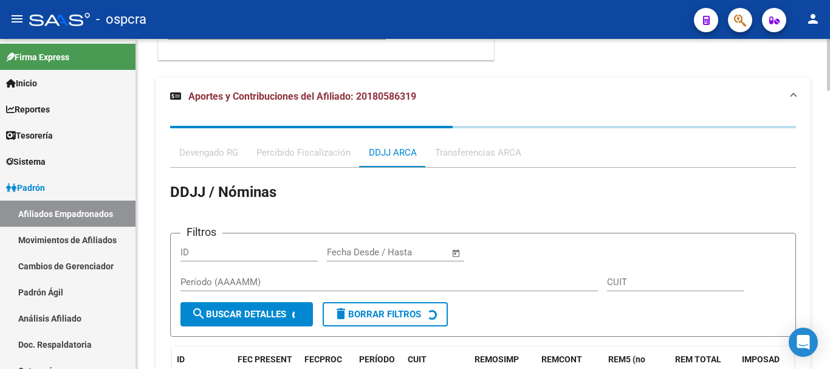
click at [207, 156] on div "Devengado RG Percibido Fiscalización DDJJ ARCA Transferencias ARCA DDJJ / Nómin…" at bounding box center [483, 376] width 626 height 500
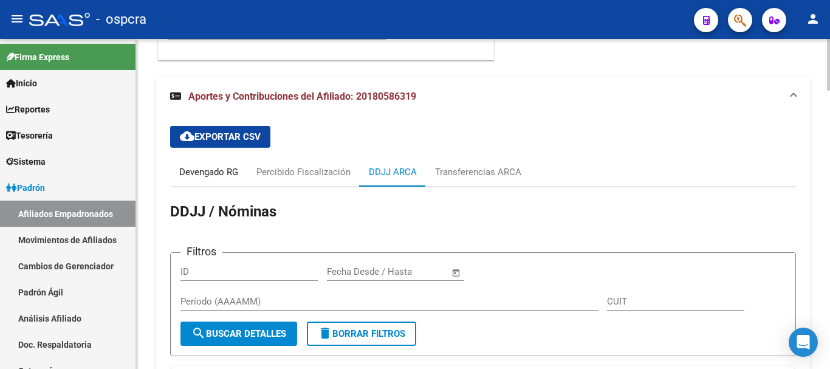
click at [183, 176] on div "Devengado RG" at bounding box center [208, 171] width 59 height 13
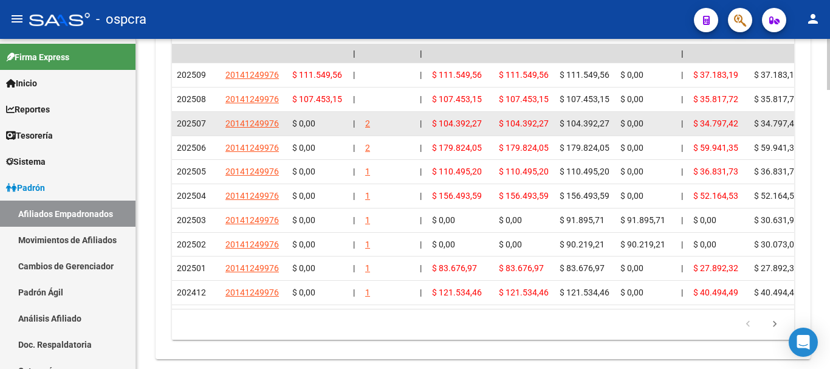
scroll to position [1695, 0]
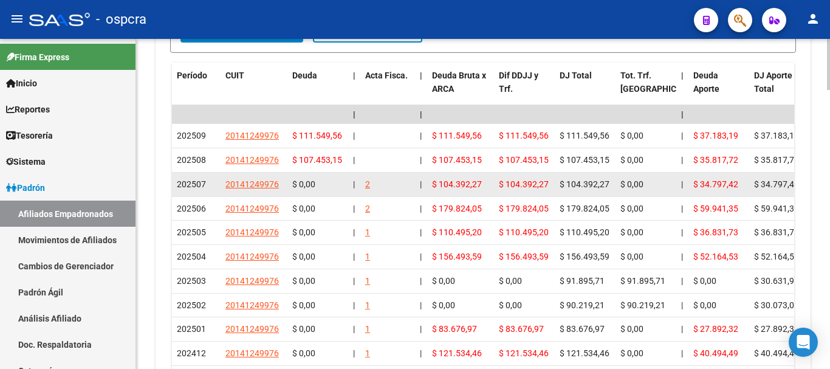
click at [367, 182] on div "2" at bounding box center [367, 184] width 5 height 14
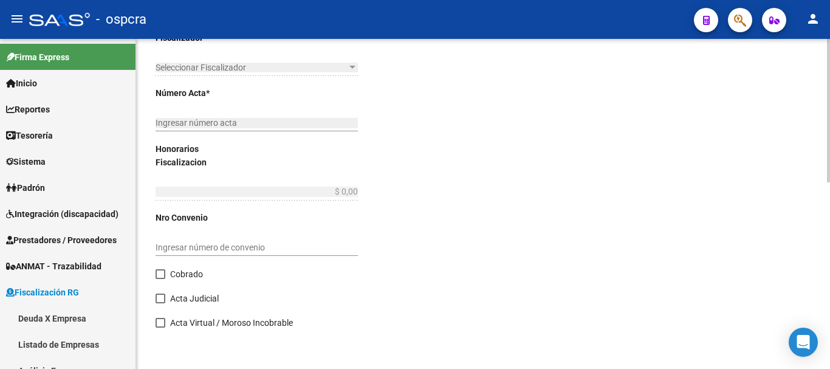
type input "202506"
type input "202507"
type input "$ 293.755,39"
type input "$ 284.216,32"
type input "$ 9.539,07"
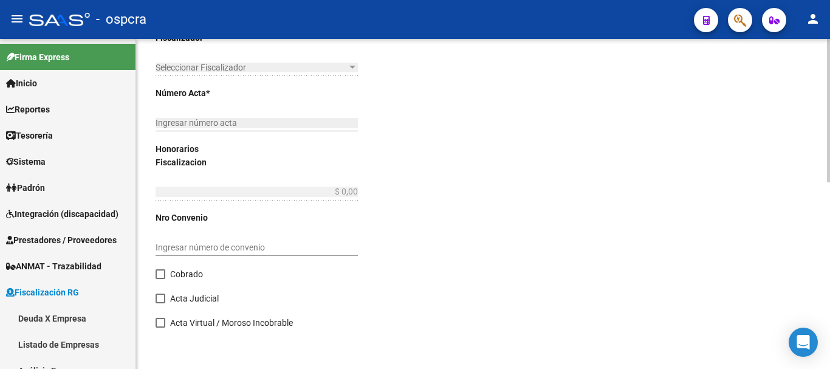
type input "2"
checkbox input "true"
type input "ABONA POR TRANSFERENCIA"
type input "[DATE]"
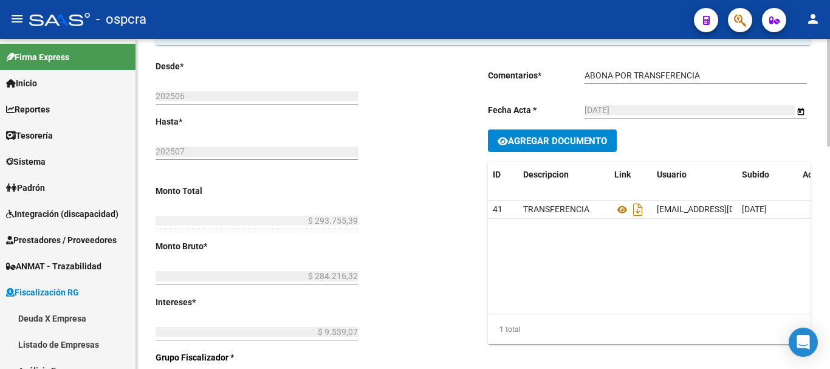
scroll to position [121, 0]
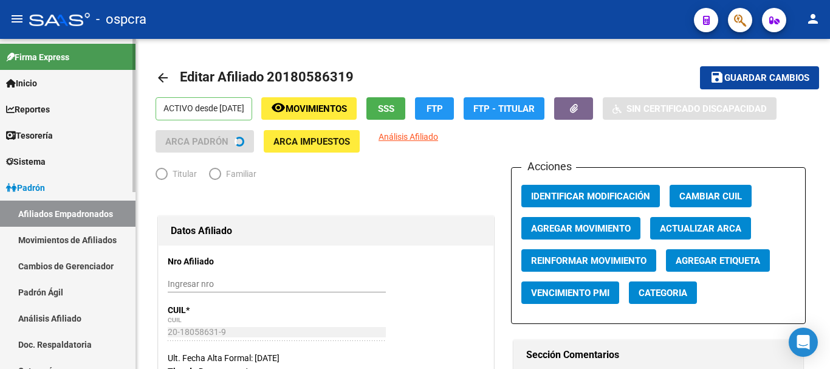
radio input "true"
type input "20-14124997-6"
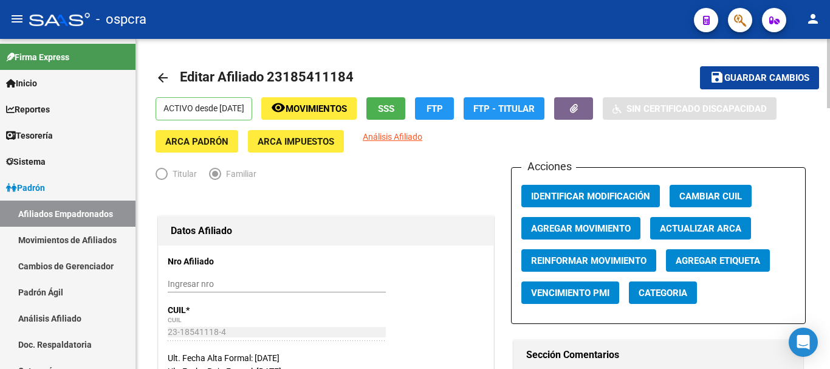
click at [168, 78] on mat-icon "arrow_back" at bounding box center [162, 77] width 15 height 15
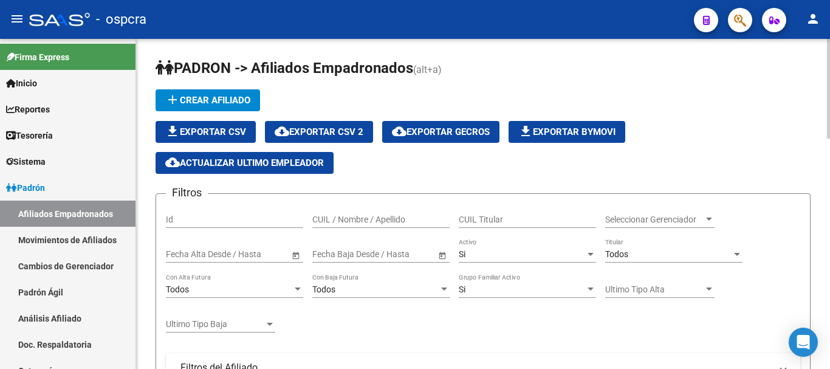
click at [340, 214] on input "CUIL / Nombre / Apellido" at bounding box center [380, 219] width 137 height 10
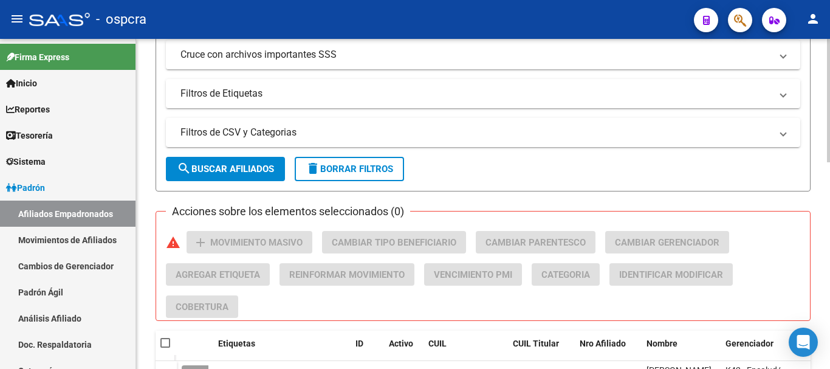
scroll to position [553, 0]
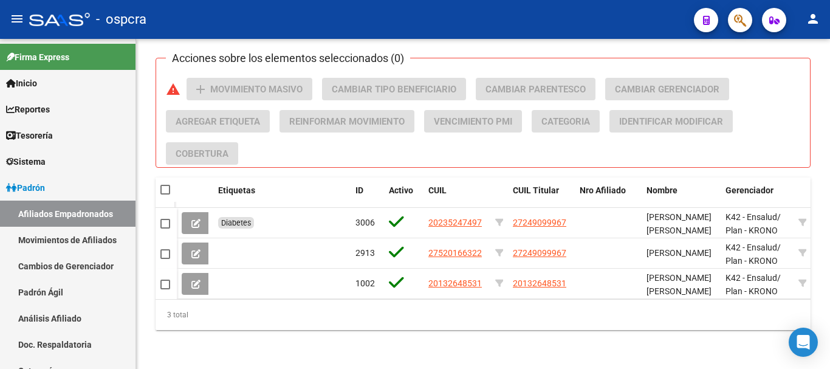
type input "paoli"
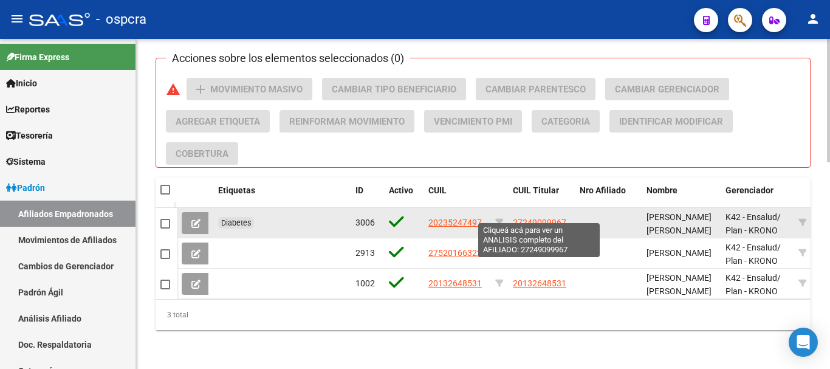
click at [528, 217] on span "27249099967" at bounding box center [539, 222] width 53 height 10
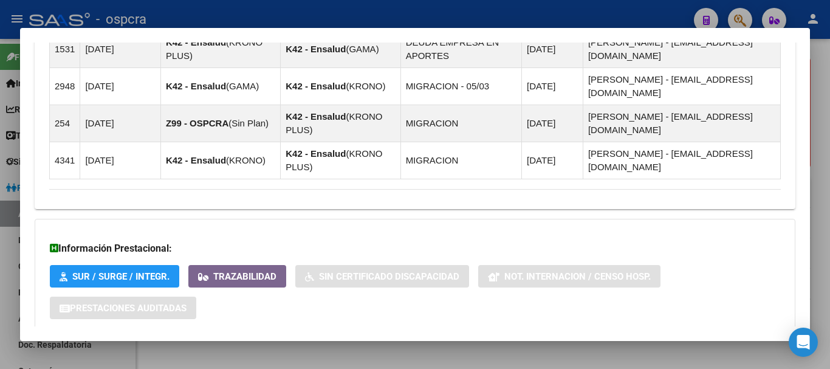
scroll to position [888, 0]
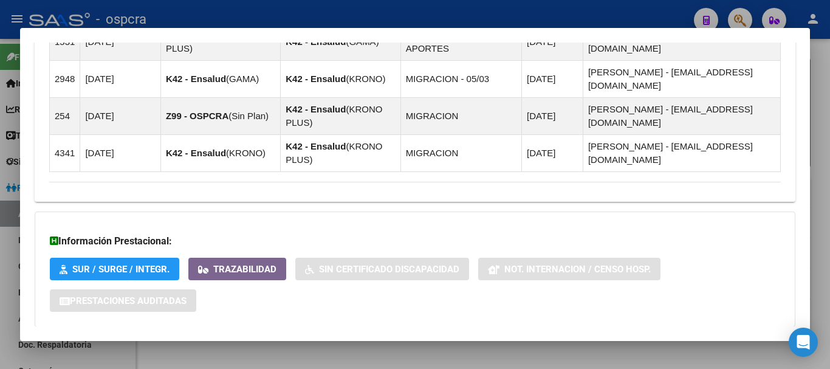
click at [170, 345] on span "Aportes y Contribuciones del Afiliado: 27249099967" at bounding box center [181, 351] width 228 height 12
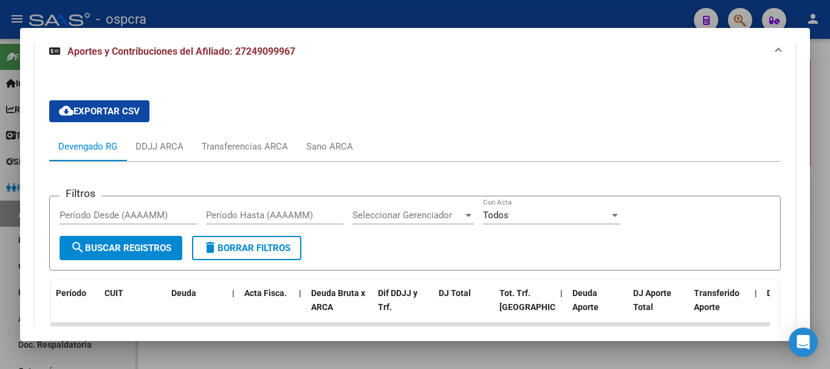
scroll to position [1212, 0]
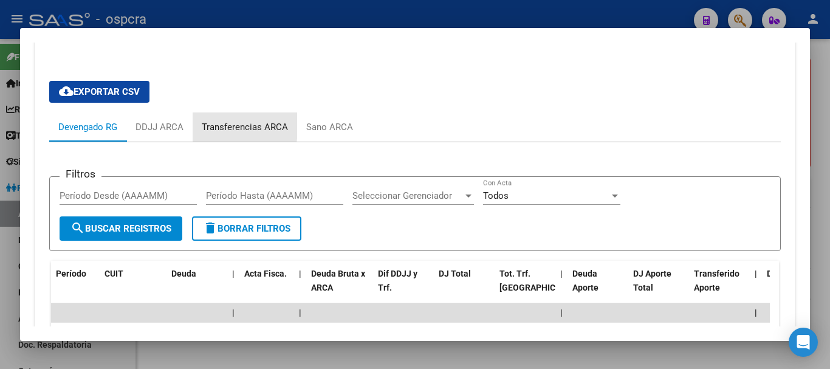
click at [202, 120] on div "Transferencias ARCA" at bounding box center [245, 126] width 86 height 13
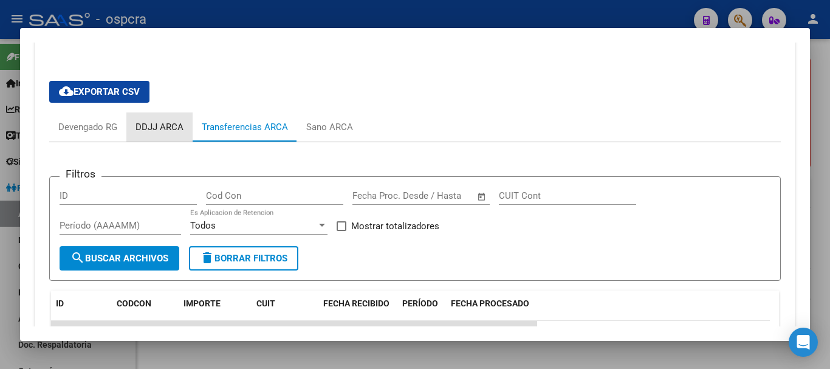
click at [180, 120] on div "DDJJ ARCA" at bounding box center [159, 126] width 48 height 13
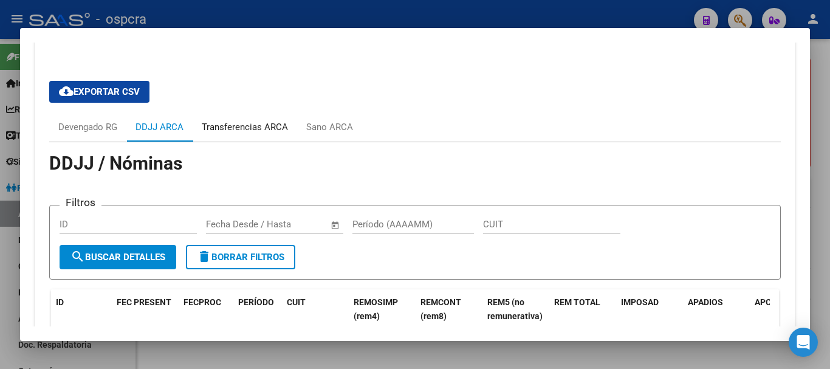
click at [271, 120] on div "Transferencias ARCA" at bounding box center [245, 126] width 86 height 13
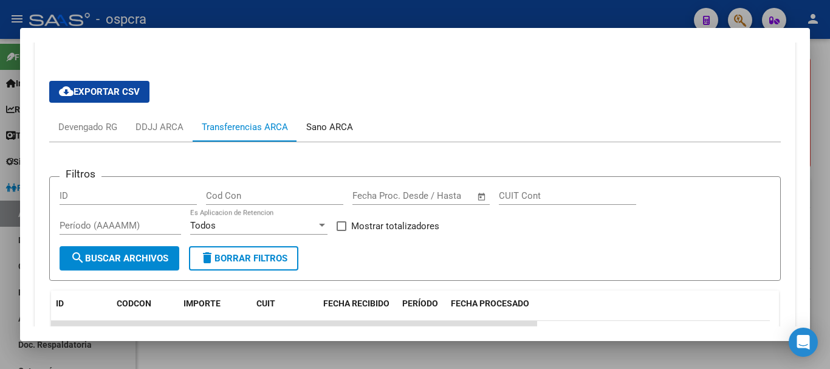
click at [321, 120] on div "Sano ARCA" at bounding box center [329, 126] width 47 height 13
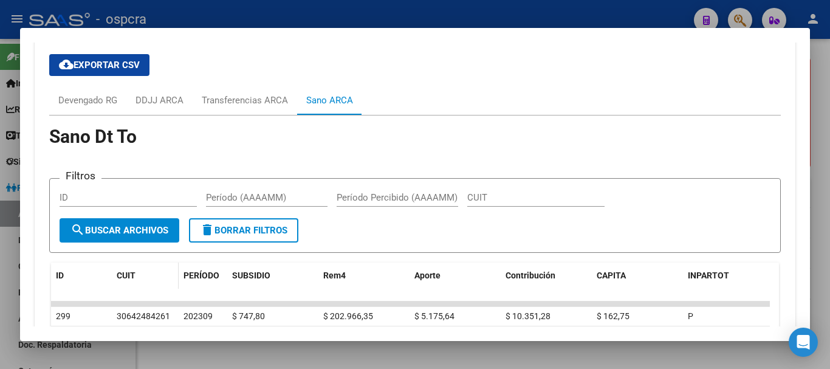
scroll to position [1210, 0]
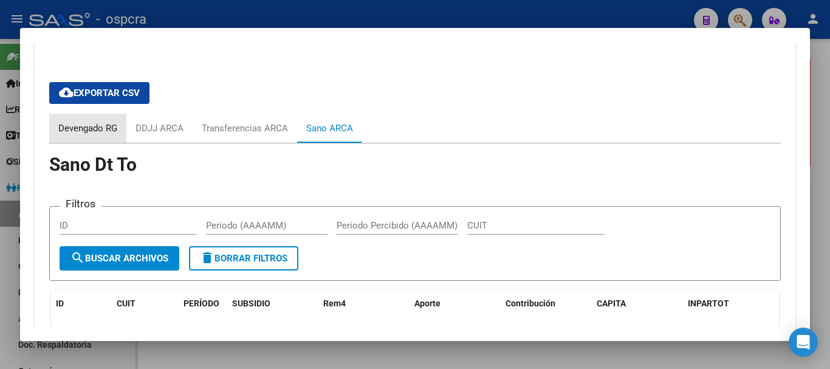
click at [96, 121] on div "Devengado RG" at bounding box center [87, 127] width 59 height 13
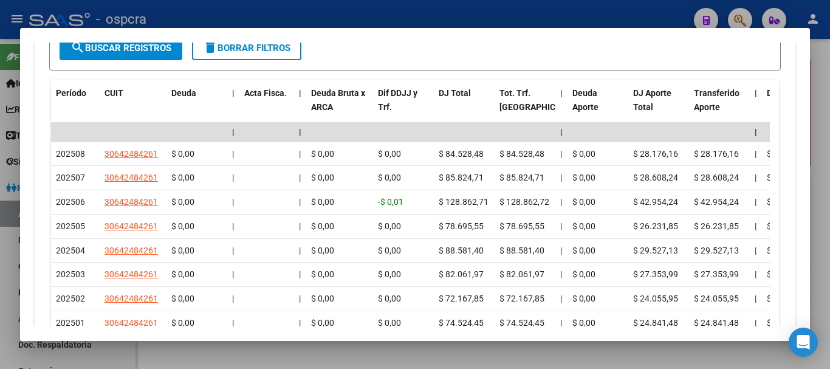
scroll to position [1393, 0]
click at [0, 191] on div at bounding box center [415, 184] width 830 height 369
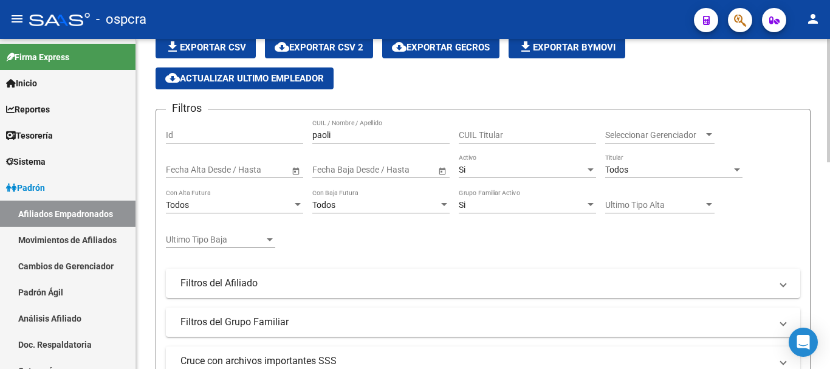
scroll to position [67, 0]
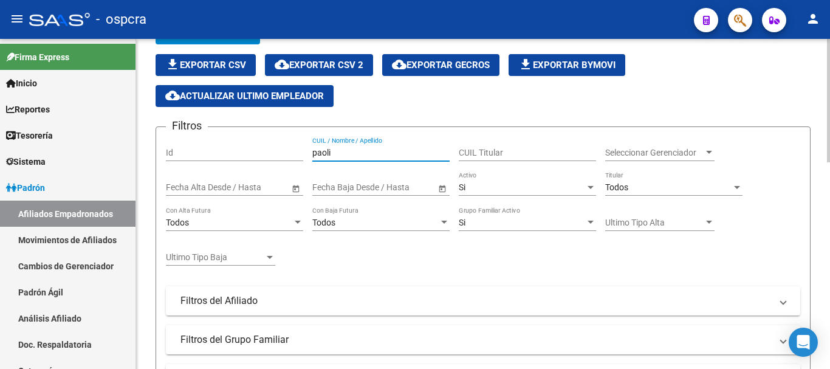
click at [378, 155] on input "paoli" at bounding box center [380, 153] width 137 height 10
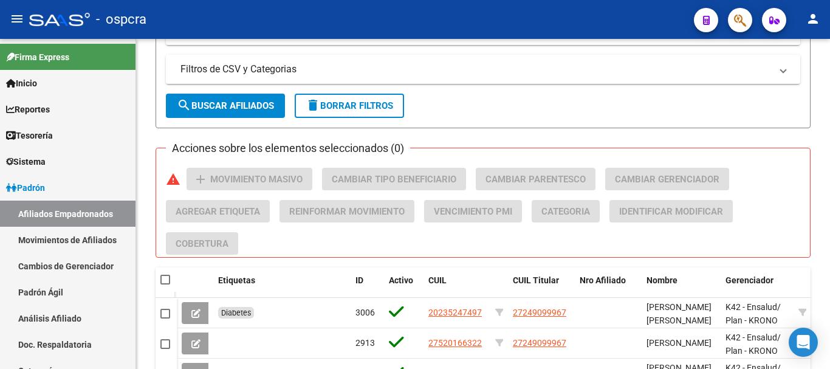
scroll to position [553, 0]
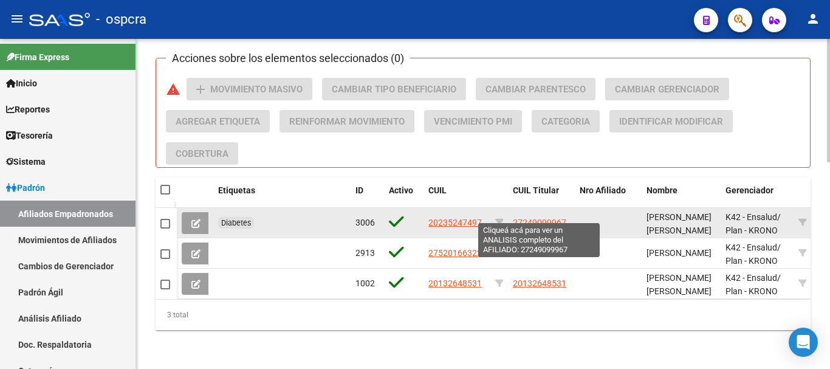
click at [538, 217] on span "27249099967" at bounding box center [539, 222] width 53 height 10
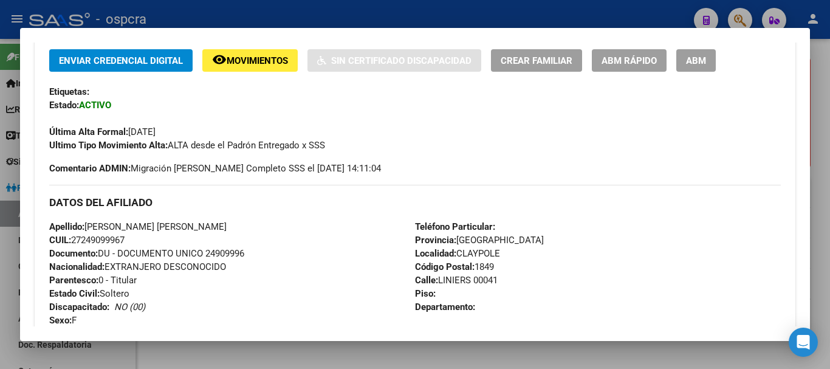
scroll to position [121, 0]
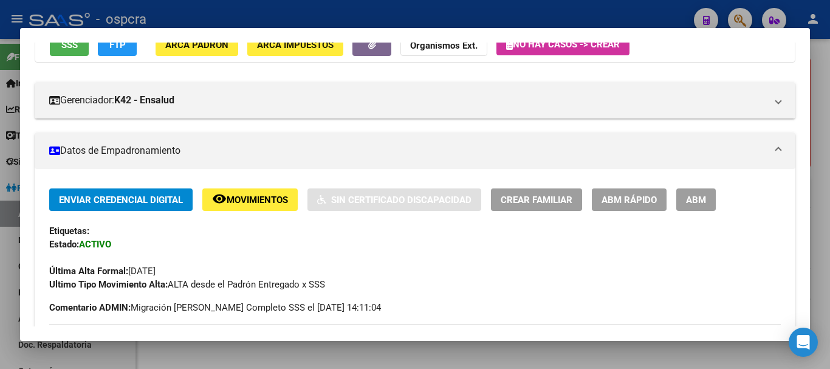
drag, startPoint x: 5, startPoint y: 90, endPoint x: 15, endPoint y: 69, distance: 22.6
click at [7, 89] on div at bounding box center [415, 184] width 830 height 369
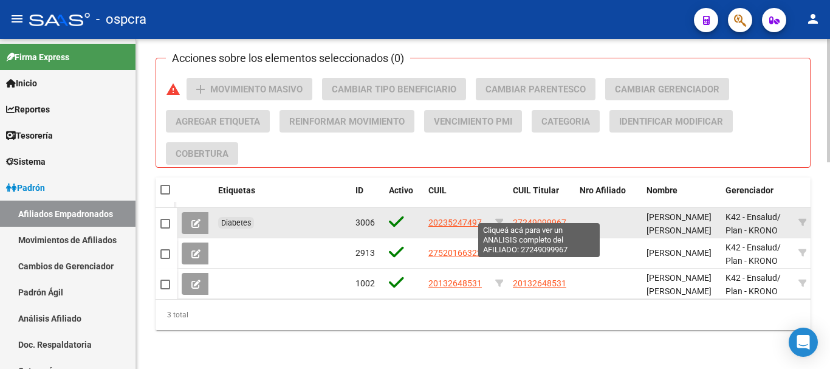
click at [557, 217] on span "27249099967" at bounding box center [539, 222] width 53 height 10
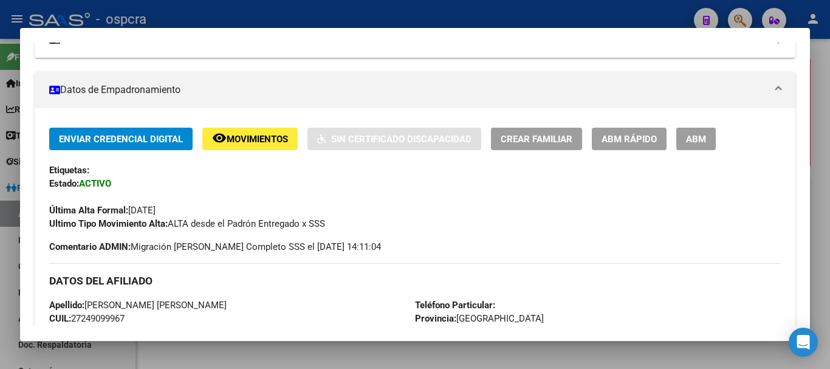
scroll to position [243, 0]
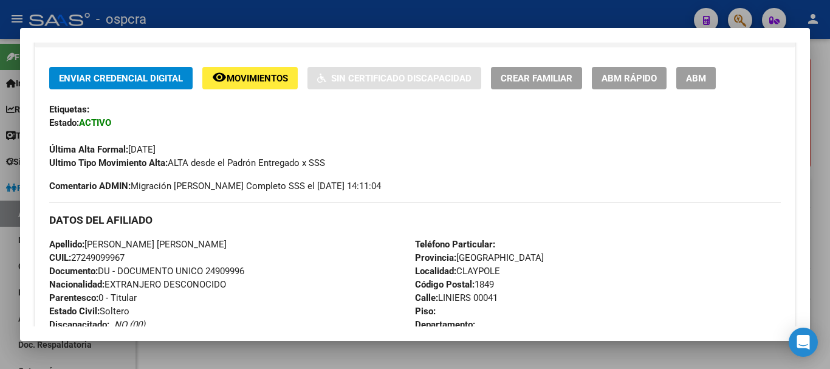
drag, startPoint x: 538, startPoint y: 16, endPoint x: 465, endPoint y: 358, distance: 350.2
click at [501, 260] on div "Análisis Afiliado - CUIL: 27249099967 DATOS [PERSON_NAME] ÁGIL: [PERSON_NAME] […" at bounding box center [415, 184] width 830 height 369
click at [150, 270] on span "Documento: DU - DOCUMENTO UNICO 24909996" at bounding box center [146, 270] width 195 height 11
drag, startPoint x: 76, startPoint y: 269, endPoint x: 237, endPoint y: 266, distance: 161.0
click at [75, 268] on strong "Documento:" at bounding box center [73, 270] width 49 height 11
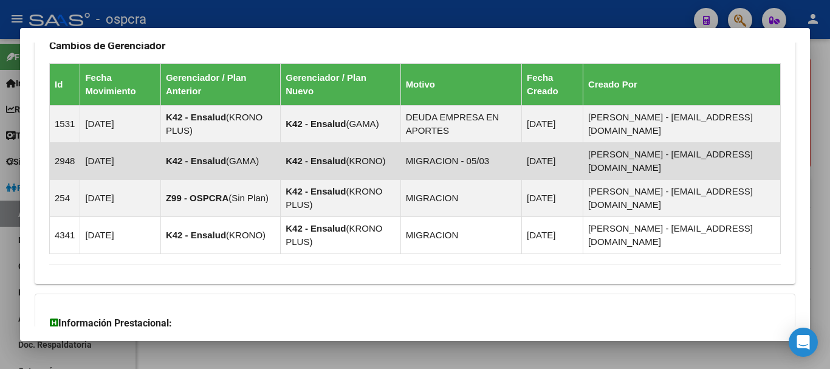
scroll to position [888, 0]
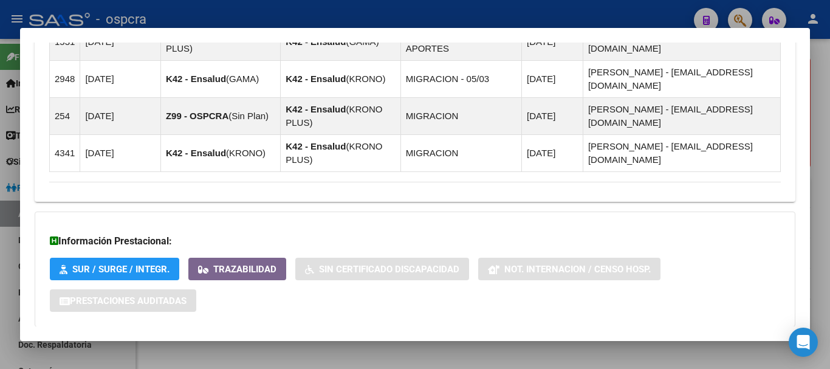
click at [0, 201] on div at bounding box center [415, 184] width 830 height 369
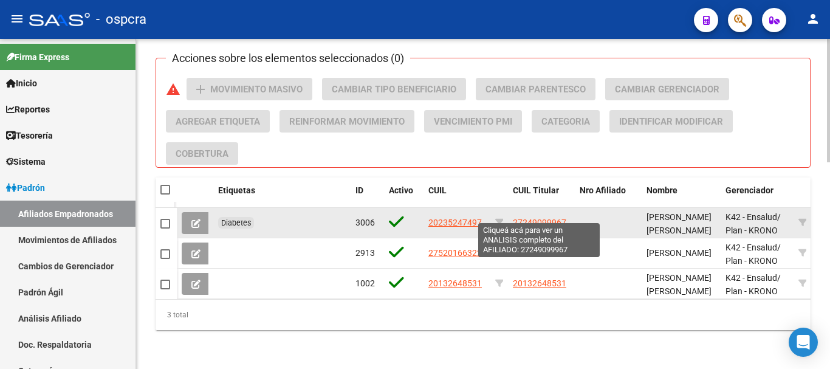
click at [533, 217] on span "27249099967" at bounding box center [539, 222] width 53 height 10
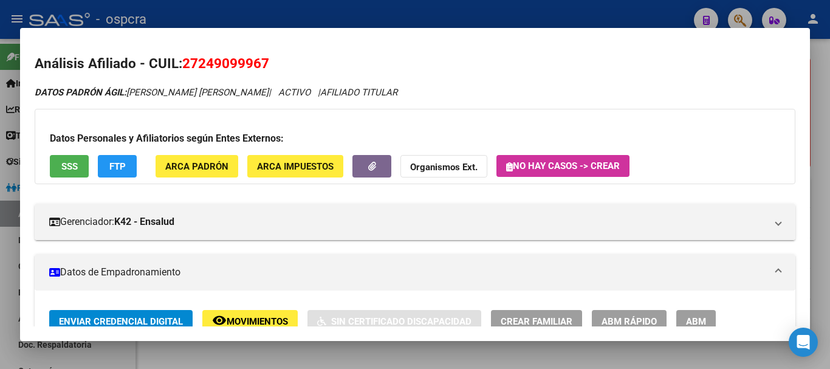
drag, startPoint x: 202, startPoint y: 66, endPoint x: 265, endPoint y: 60, distance: 63.5
click at [265, 60] on span "27249099967" at bounding box center [225, 63] width 87 height 16
click at [207, 55] on span "27249099967" at bounding box center [225, 63] width 87 height 16
drag, startPoint x: 196, startPoint y: 66, endPoint x: 222, endPoint y: 12, distance: 60.0
click at [264, 61] on span "27249099967" at bounding box center [225, 63] width 87 height 16
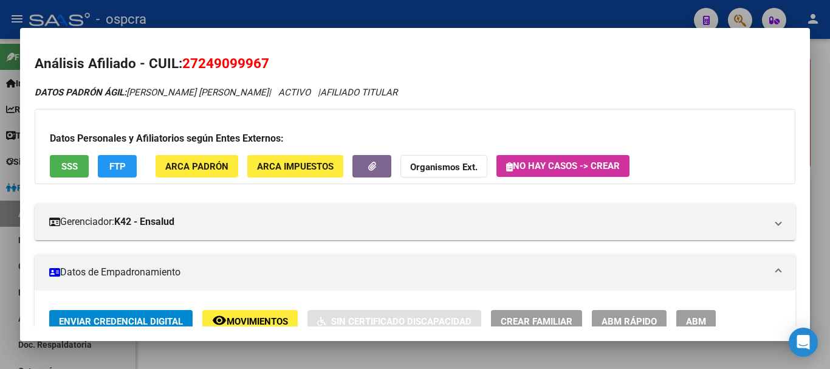
copy span "24909996"
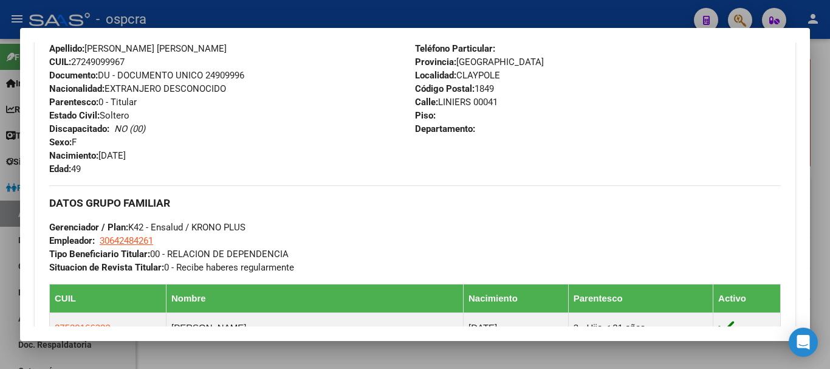
scroll to position [547, 0]
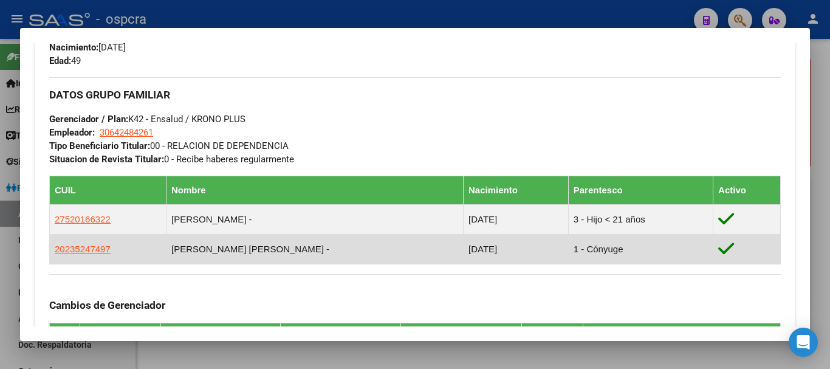
drag, startPoint x: 180, startPoint y: 247, endPoint x: 206, endPoint y: 246, distance: 25.5
click at [206, 246] on td "[PERSON_NAME] [PERSON_NAME] -" at bounding box center [314, 249] width 297 height 30
drag, startPoint x: 197, startPoint y: 245, endPoint x: 219, endPoint y: 245, distance: 22.5
click at [219, 245] on td "[PERSON_NAME] [PERSON_NAME] -" at bounding box center [314, 249] width 297 height 30
click at [201, 248] on td "[PERSON_NAME] [PERSON_NAME] -" at bounding box center [314, 249] width 297 height 30
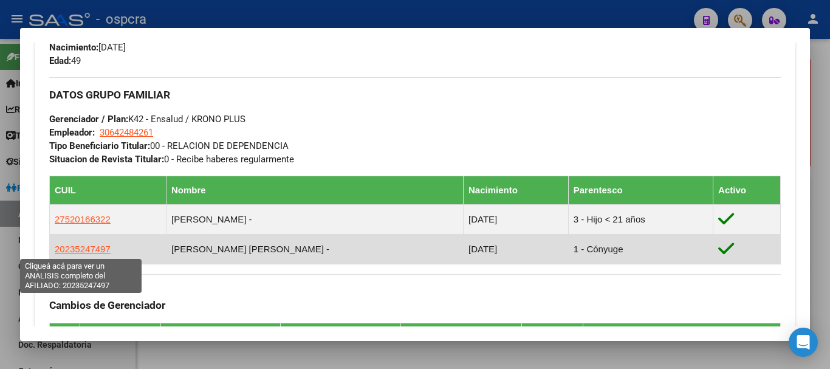
click at [95, 250] on span "20235247497" at bounding box center [83, 249] width 56 height 10
type textarea "20235247497"
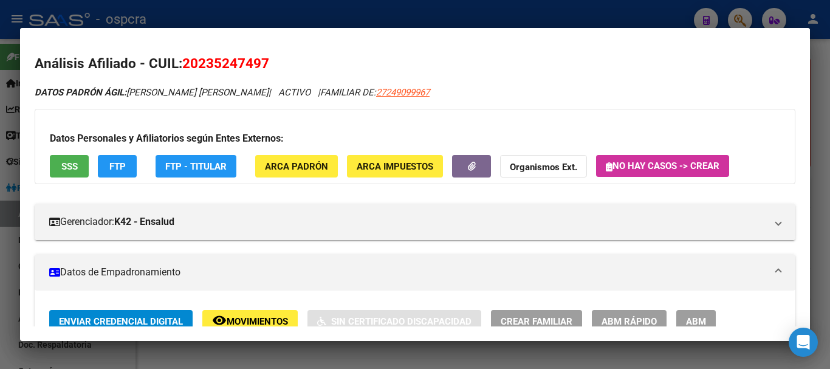
drag, startPoint x: 221, startPoint y: 56, endPoint x: 230, endPoint y: 56, distance: 8.5
click at [230, 56] on span "20235247497" at bounding box center [225, 63] width 87 height 16
drag, startPoint x: 200, startPoint y: 58, endPoint x: 260, endPoint y: 58, distance: 59.5
click at [260, 58] on span "20235247497" at bounding box center [225, 63] width 87 height 16
copy span "23524749"
